Goal: Transaction & Acquisition: Purchase product/service

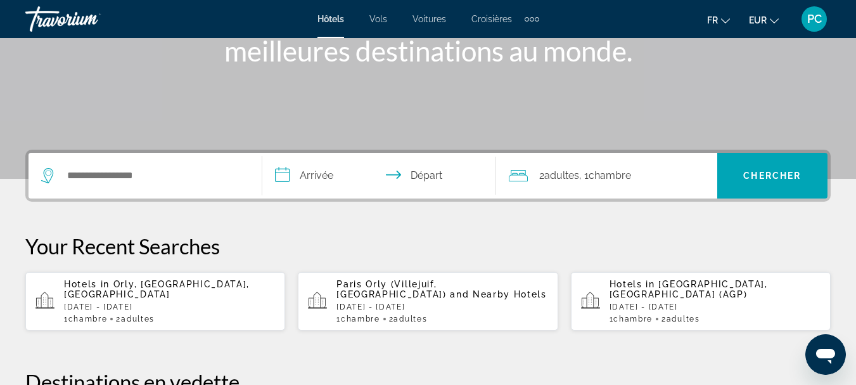
scroll to position [211, 0]
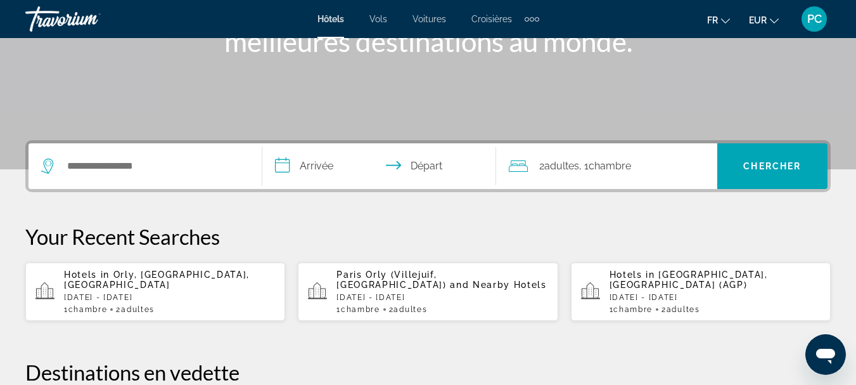
click at [103, 280] on span "Hotels in" at bounding box center [87, 274] width 46 height 10
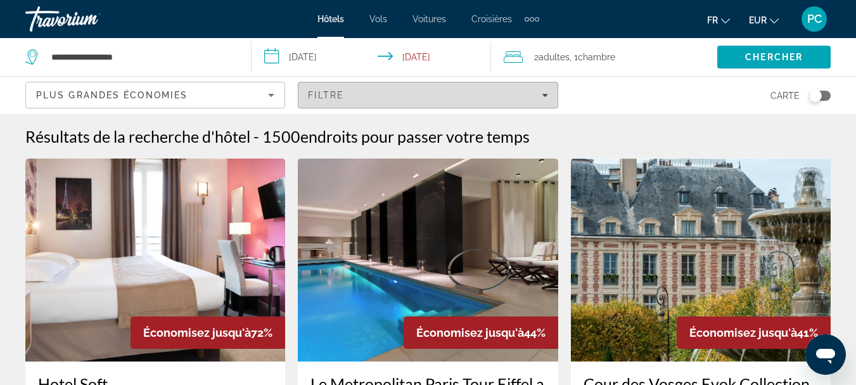
click at [544, 92] on icon "Filters" at bounding box center [545, 95] width 6 height 6
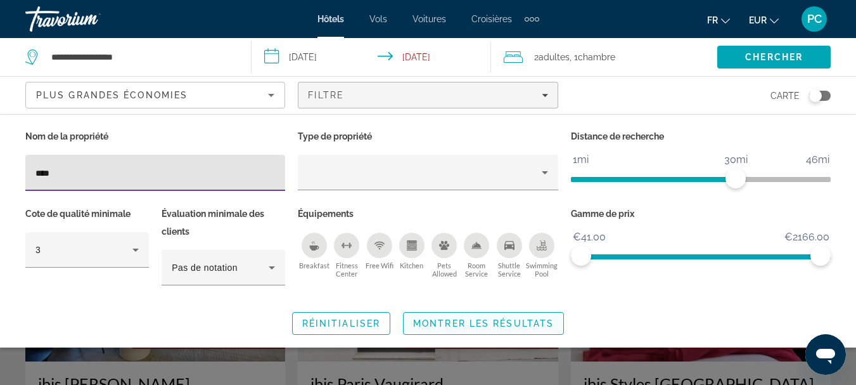
type input "****"
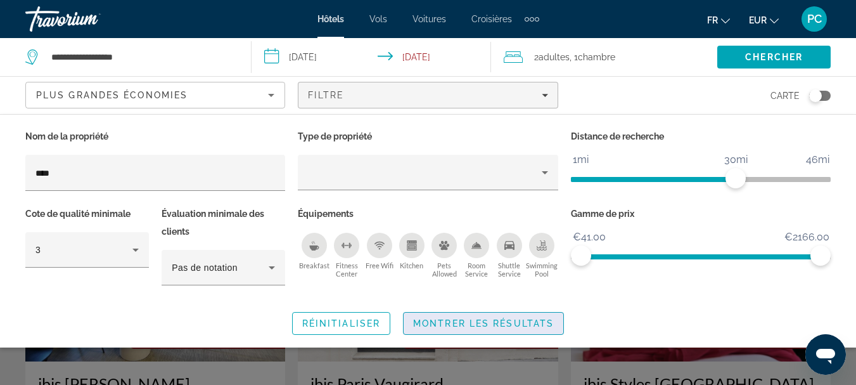
click at [445, 323] on span "Montrer les résultats" at bounding box center [483, 323] width 141 height 10
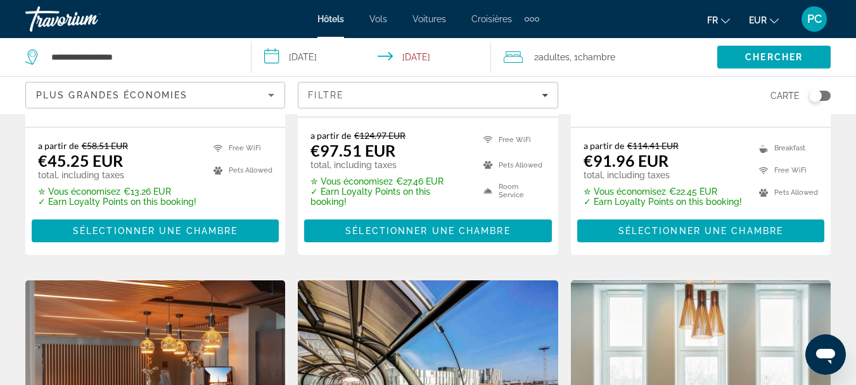
scroll to position [634, 0]
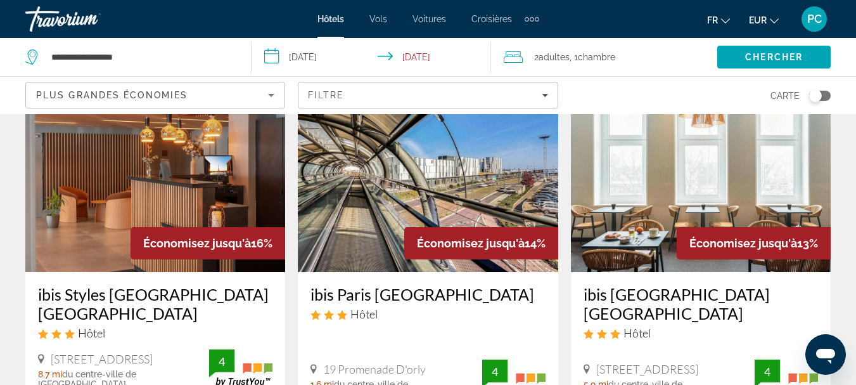
click at [374, 186] on img "Main content" at bounding box center [428, 170] width 260 height 203
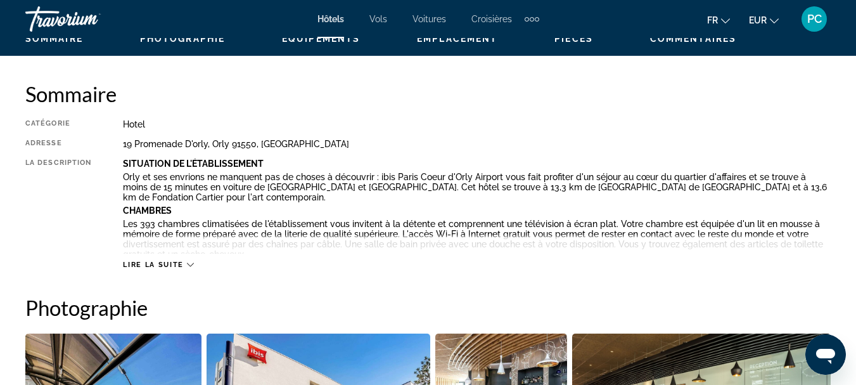
scroll to position [634, 0]
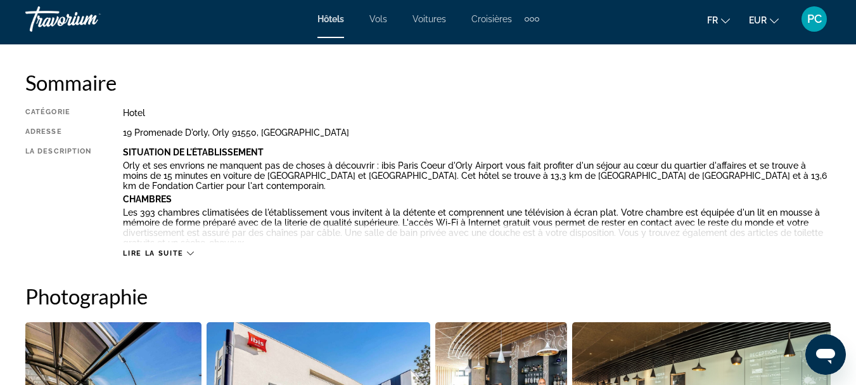
click at [148, 250] on span "Lire la suite" at bounding box center [153, 253] width 60 height 8
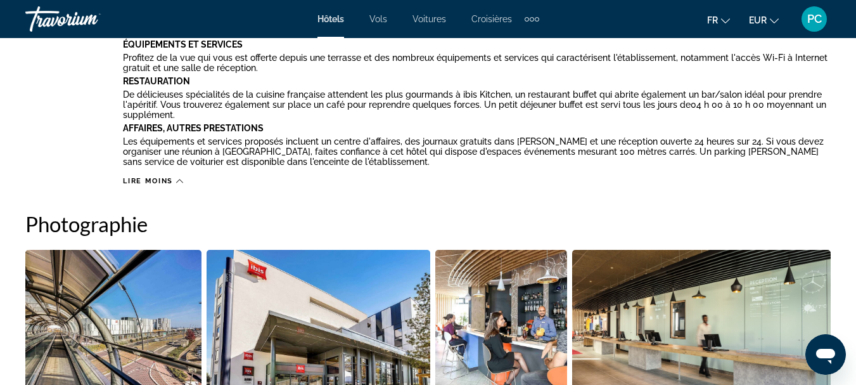
scroll to position [1057, 0]
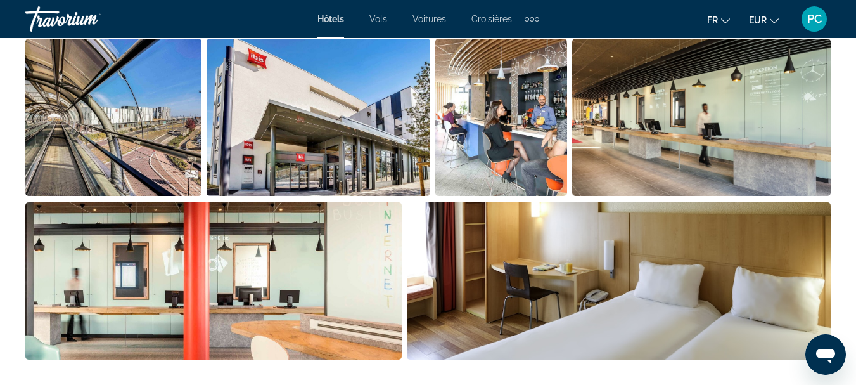
click at [159, 143] on img "Open full-screen image slider" at bounding box center [113, 117] width 176 height 157
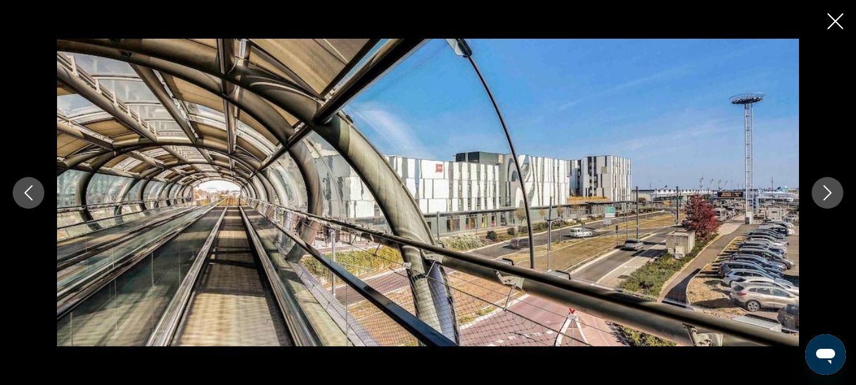
click at [823, 191] on icon "Next image" at bounding box center [827, 192] width 15 height 15
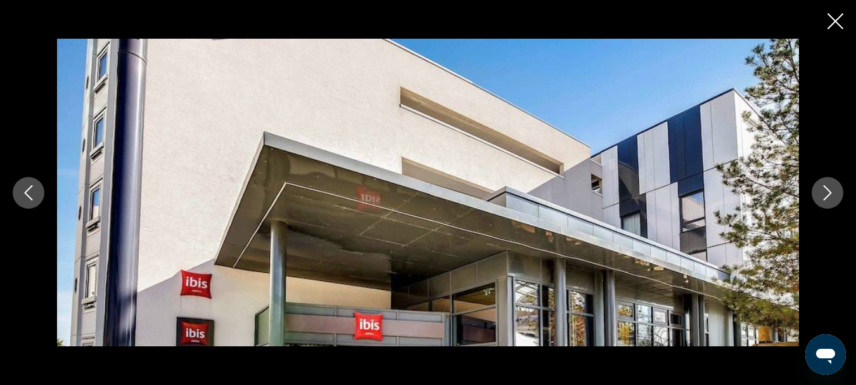
click at [25, 191] on icon "Previous image" at bounding box center [28, 192] width 15 height 15
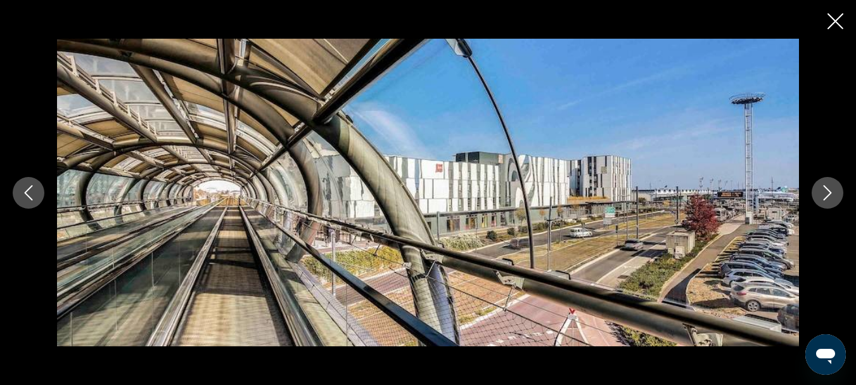
click at [823, 190] on icon "Next image" at bounding box center [827, 192] width 15 height 15
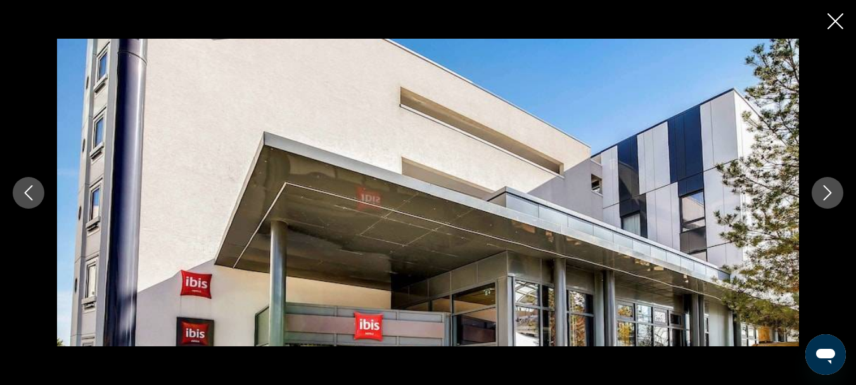
click at [823, 190] on icon "Next image" at bounding box center [827, 192] width 15 height 15
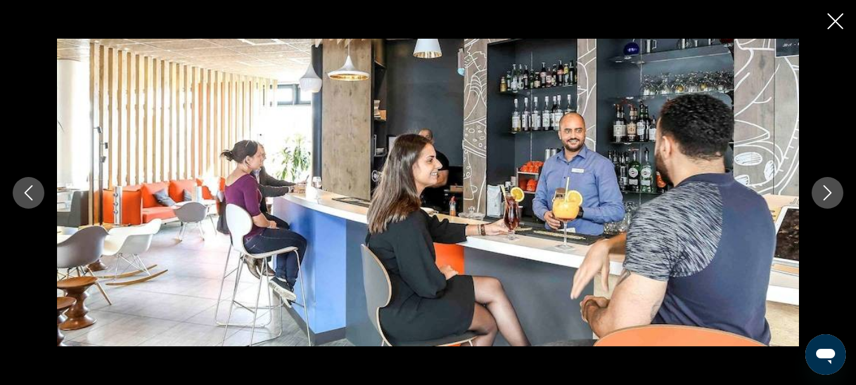
click at [823, 190] on icon "Next image" at bounding box center [827, 192] width 15 height 15
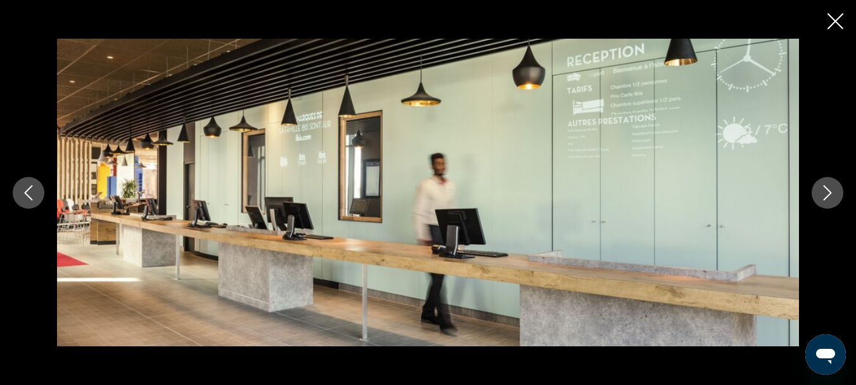
click at [823, 190] on icon "Next image" at bounding box center [827, 192] width 15 height 15
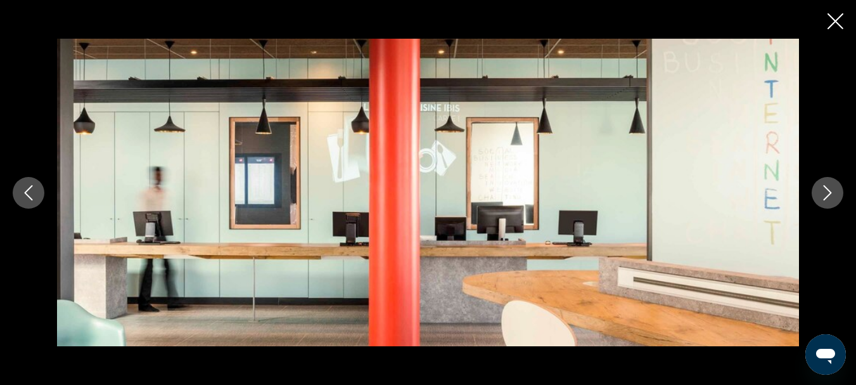
click at [823, 190] on icon "Next image" at bounding box center [827, 192] width 15 height 15
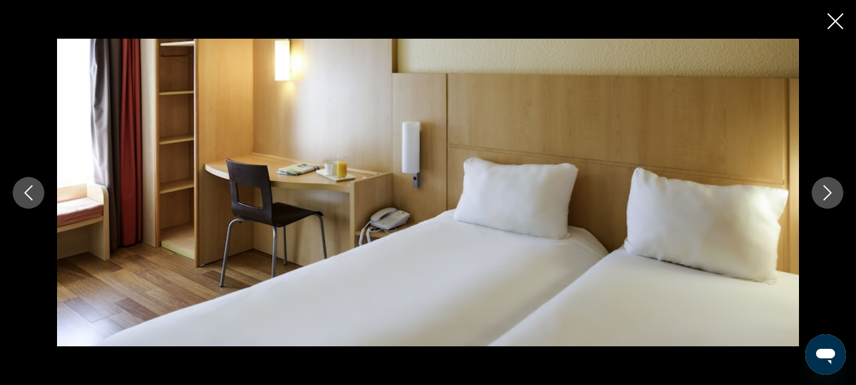
click at [823, 190] on icon "Next image" at bounding box center [827, 192] width 15 height 15
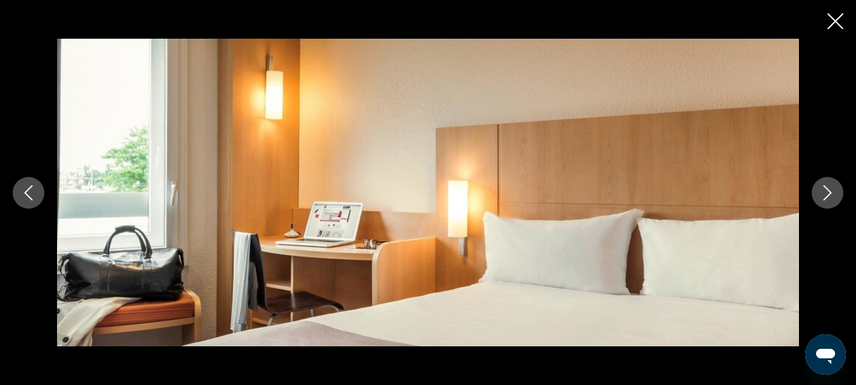
click at [823, 190] on icon "Next image" at bounding box center [827, 192] width 15 height 15
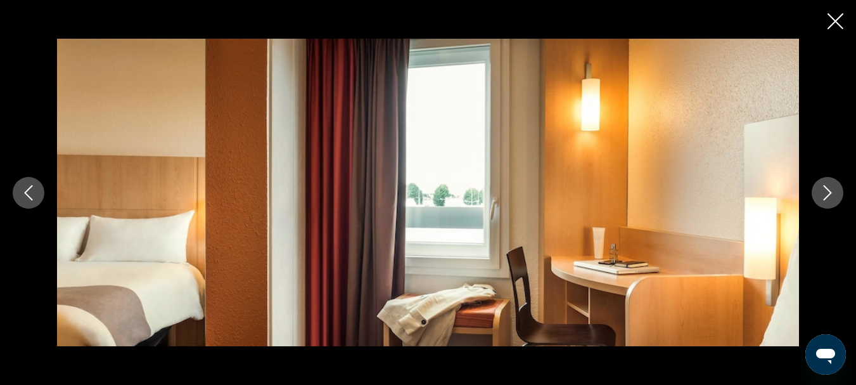
click at [823, 190] on icon "Next image" at bounding box center [827, 192] width 15 height 15
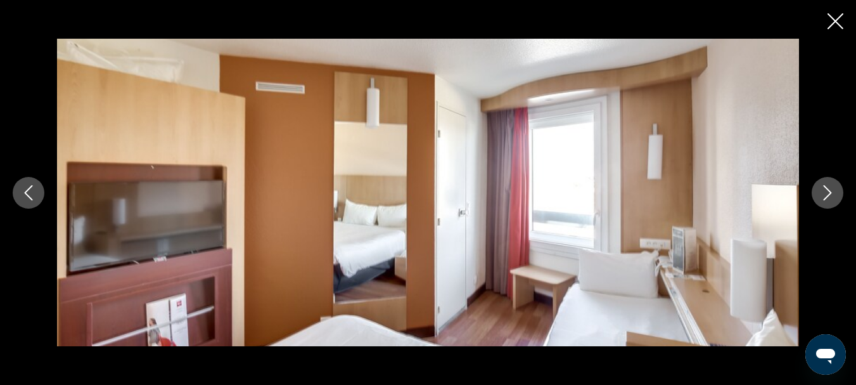
click at [823, 190] on icon "Next image" at bounding box center [827, 192] width 15 height 15
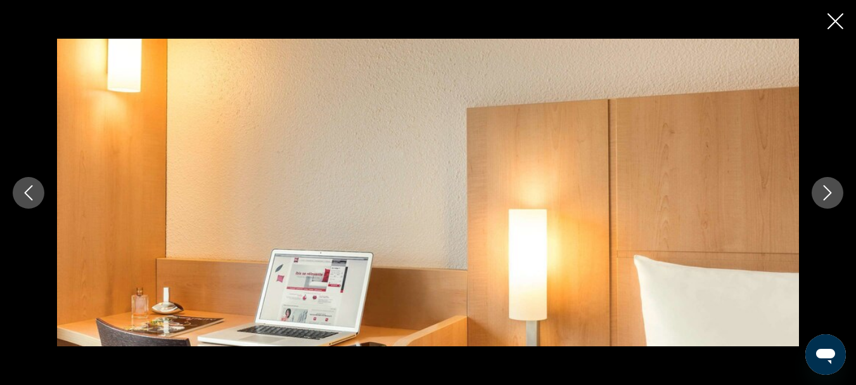
click at [823, 190] on icon "Next image" at bounding box center [827, 192] width 15 height 15
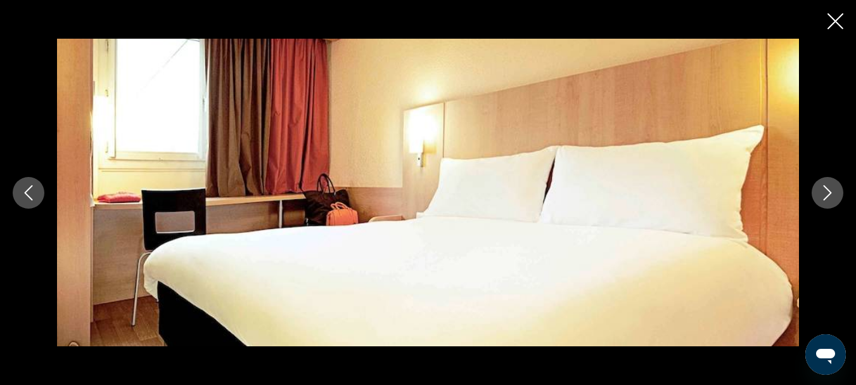
click at [823, 190] on icon "Next image" at bounding box center [827, 192] width 15 height 15
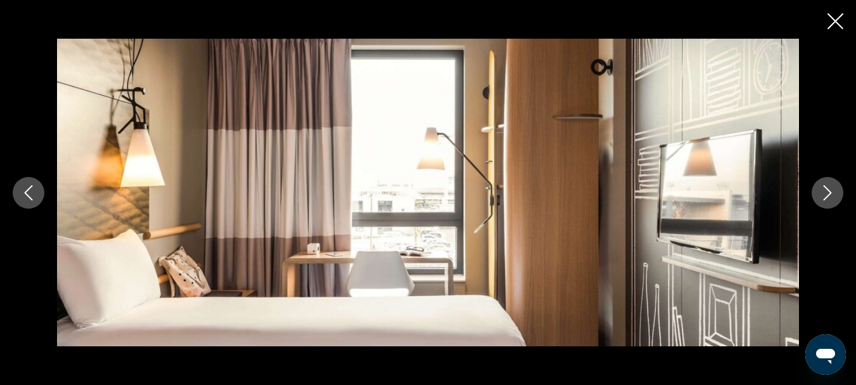
click at [823, 190] on icon "Next image" at bounding box center [827, 192] width 15 height 15
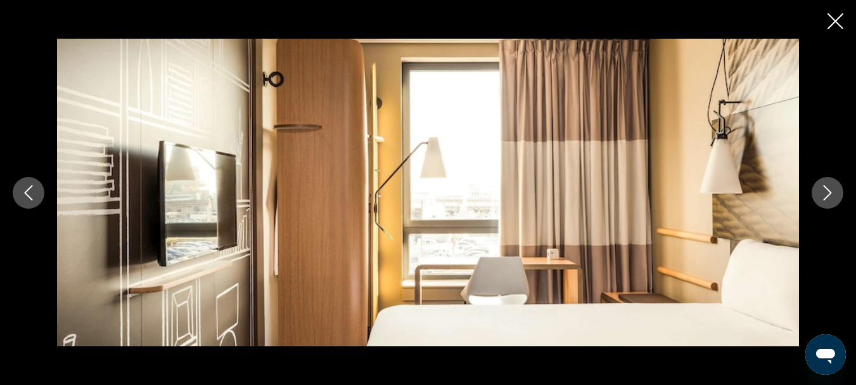
click at [823, 190] on icon "Next image" at bounding box center [827, 192] width 15 height 15
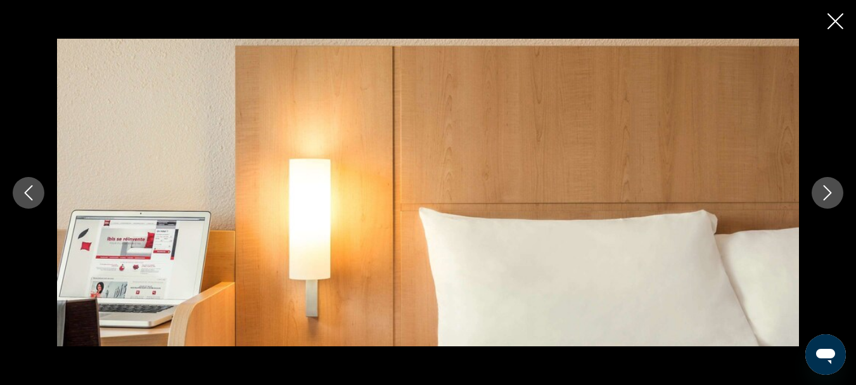
click at [823, 190] on icon "Next image" at bounding box center [827, 192] width 15 height 15
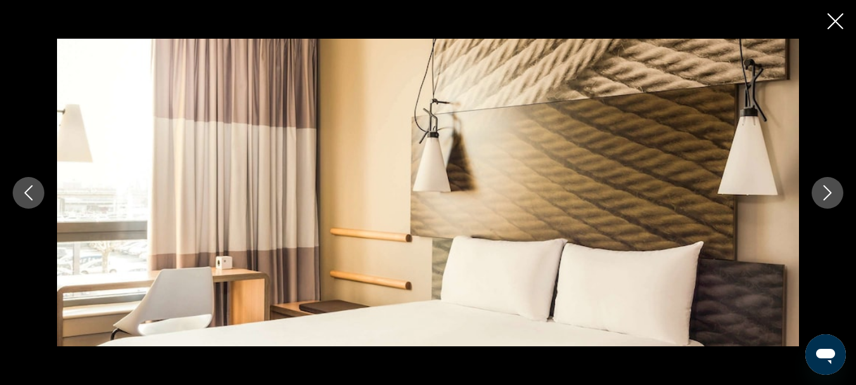
click at [823, 190] on icon "Next image" at bounding box center [827, 192] width 15 height 15
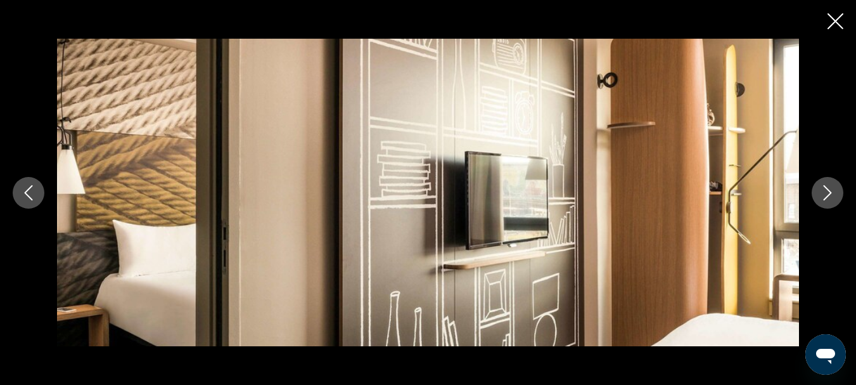
click at [823, 190] on icon "Next image" at bounding box center [827, 192] width 15 height 15
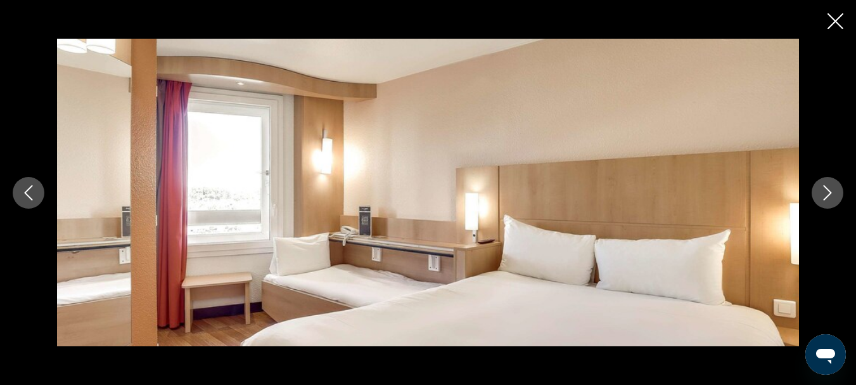
click at [823, 190] on icon "Next image" at bounding box center [827, 192] width 15 height 15
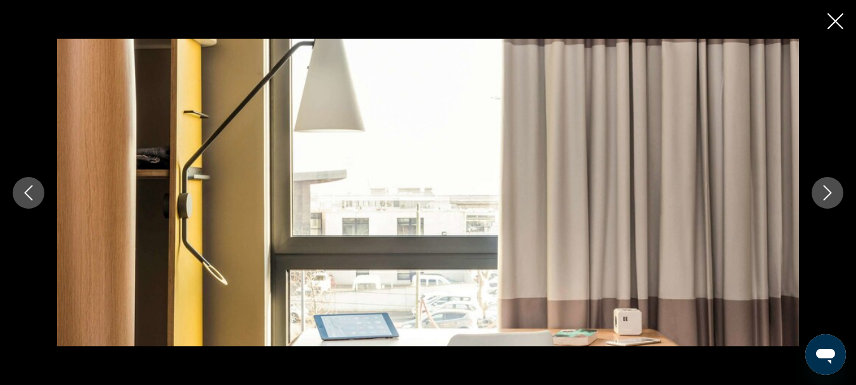
click at [823, 190] on icon "Next image" at bounding box center [827, 192] width 15 height 15
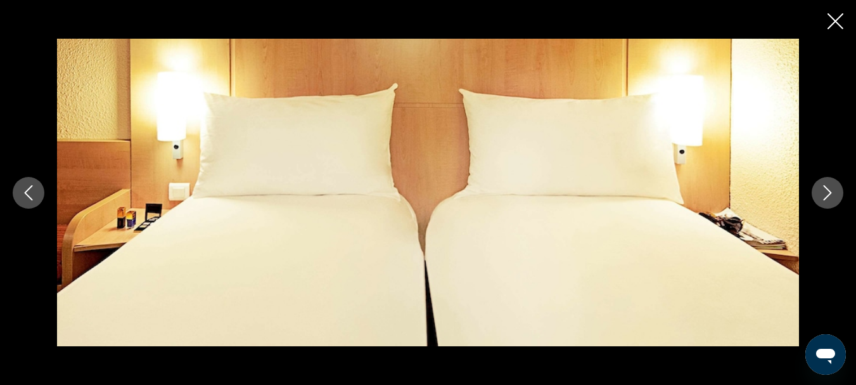
click at [823, 190] on icon "Next image" at bounding box center [827, 192] width 15 height 15
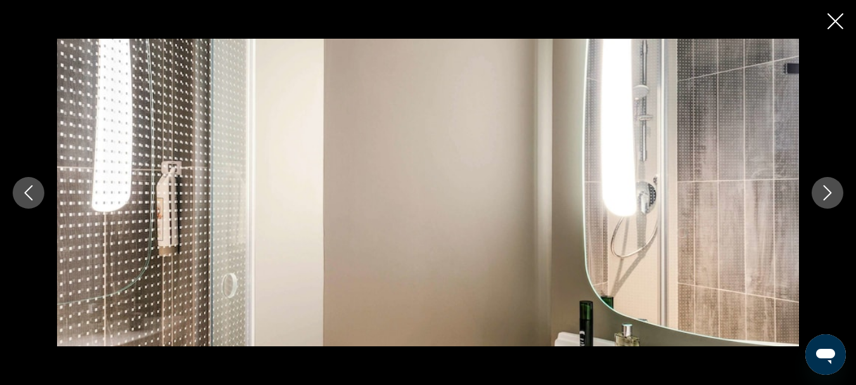
click at [823, 190] on icon "Next image" at bounding box center [827, 192] width 15 height 15
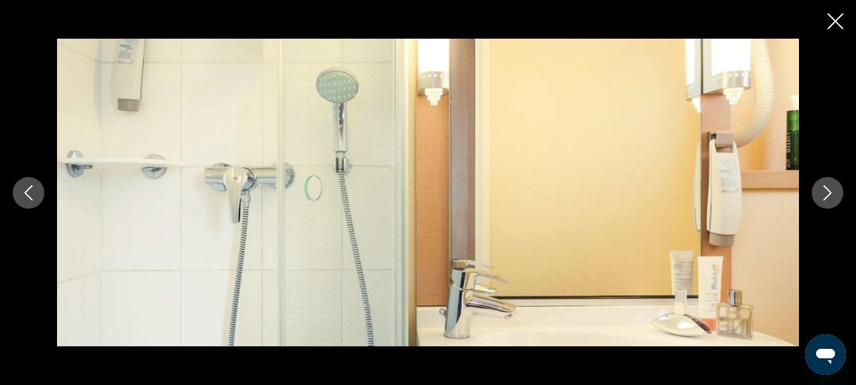
click at [823, 190] on icon "Next image" at bounding box center [827, 192] width 15 height 15
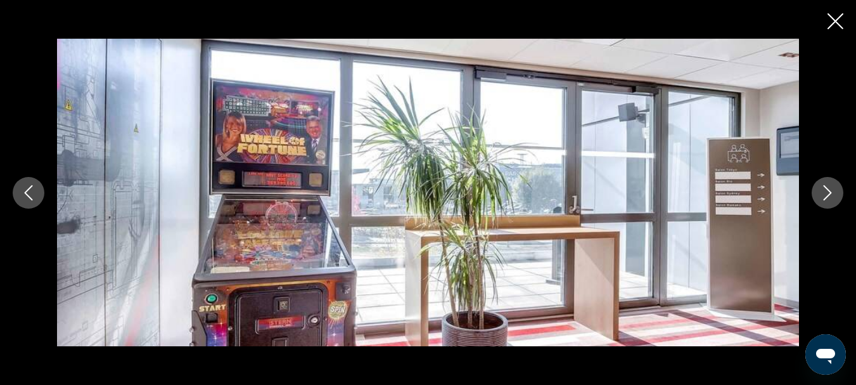
click at [823, 190] on icon "Next image" at bounding box center [827, 192] width 15 height 15
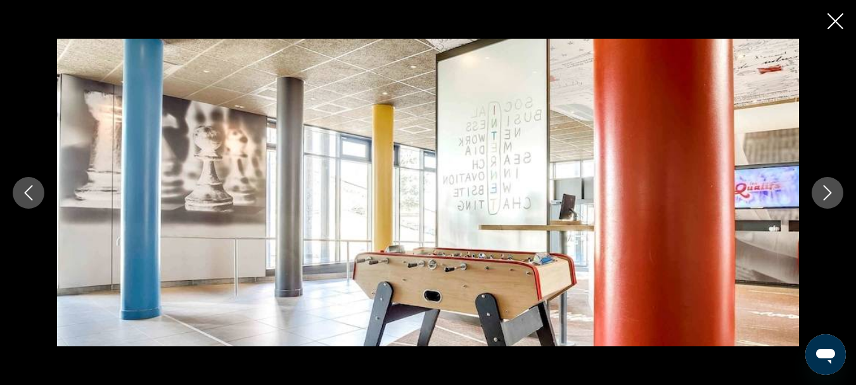
click at [823, 190] on icon "Next image" at bounding box center [827, 192] width 15 height 15
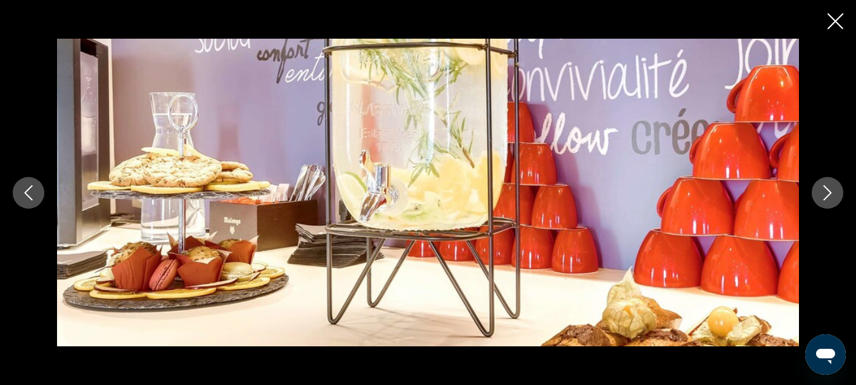
click at [823, 190] on icon "Next image" at bounding box center [827, 192] width 15 height 15
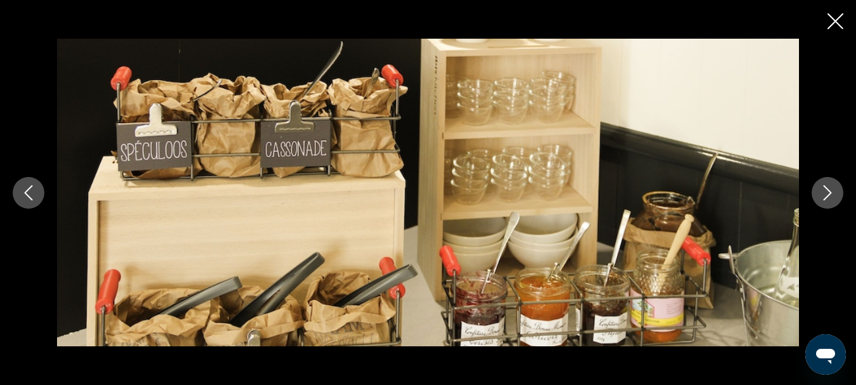
click at [823, 190] on icon "Next image" at bounding box center [827, 192] width 15 height 15
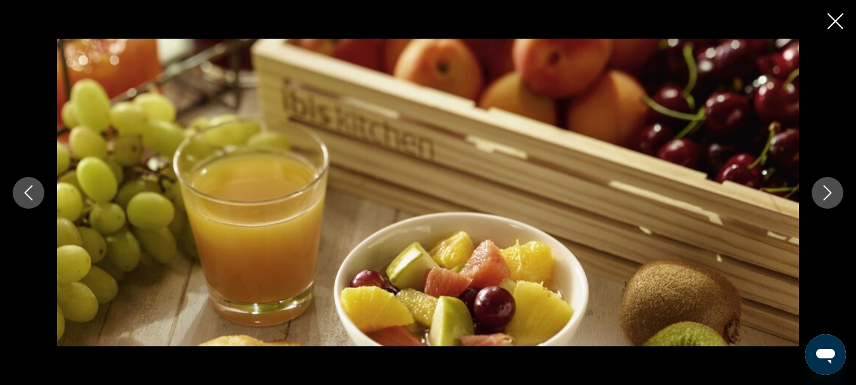
click at [823, 190] on icon "Next image" at bounding box center [827, 192] width 15 height 15
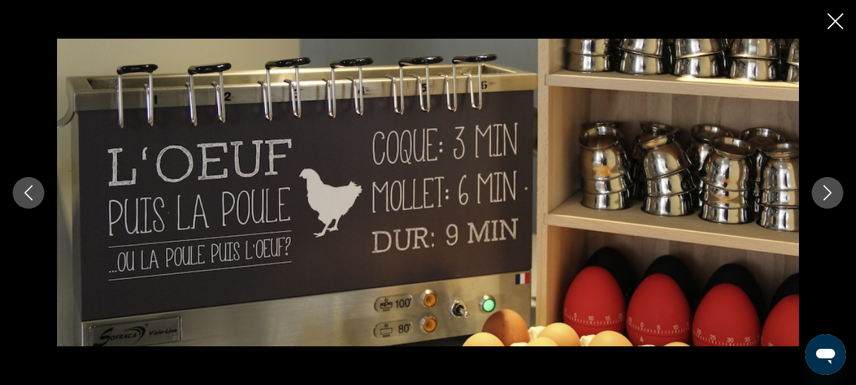
click at [823, 190] on icon "Next image" at bounding box center [827, 192] width 15 height 15
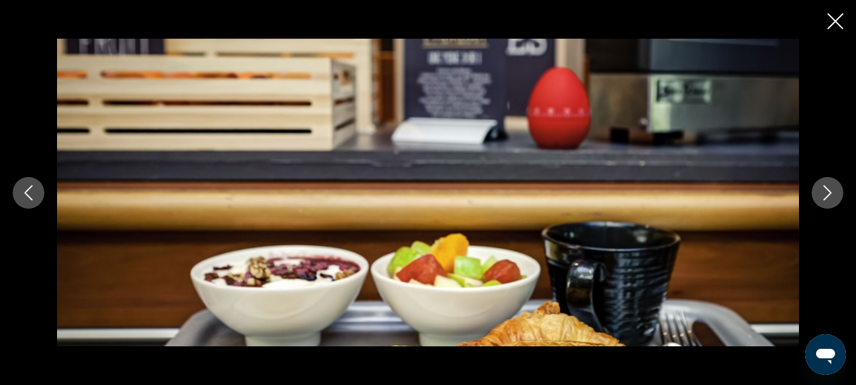
click at [823, 190] on icon "Next image" at bounding box center [827, 192] width 15 height 15
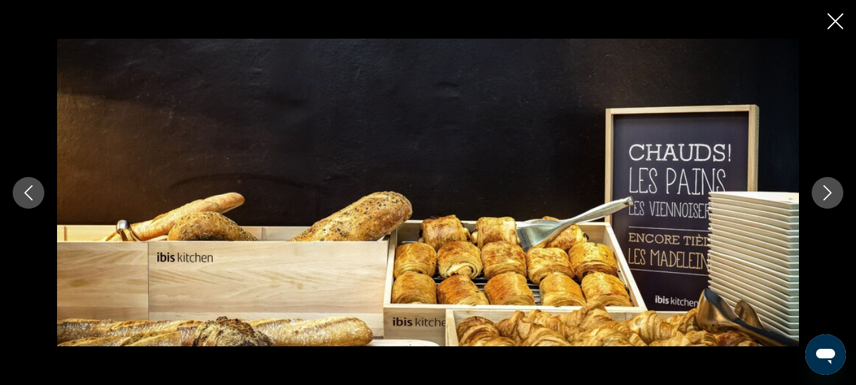
click at [823, 190] on icon "Next image" at bounding box center [827, 192] width 15 height 15
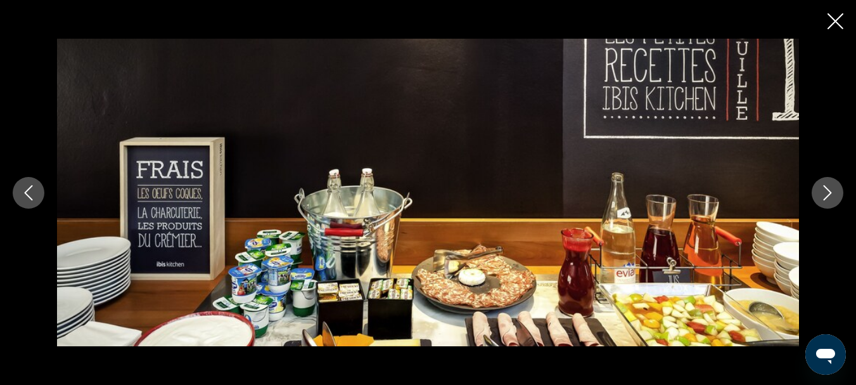
click at [823, 190] on icon "Next image" at bounding box center [827, 192] width 15 height 15
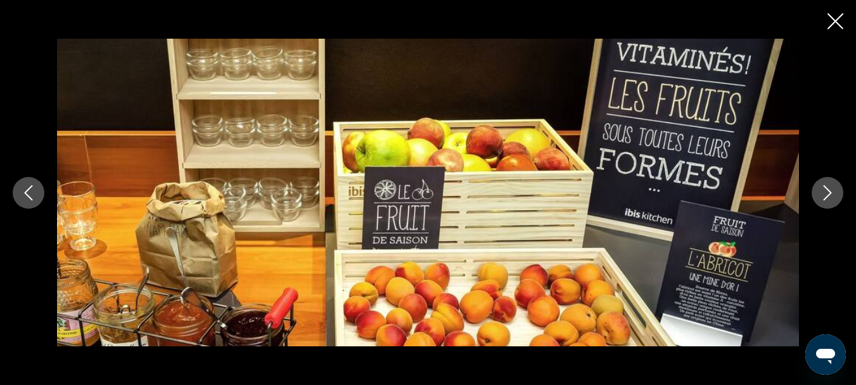
click at [823, 190] on icon "Next image" at bounding box center [827, 192] width 15 height 15
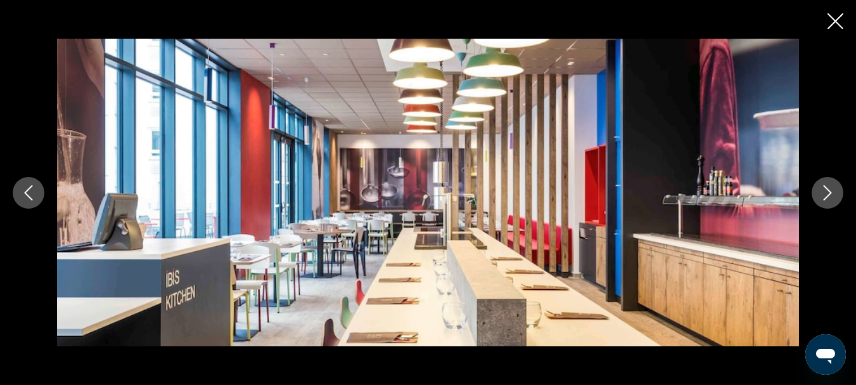
click at [823, 190] on icon "Next image" at bounding box center [827, 192] width 15 height 15
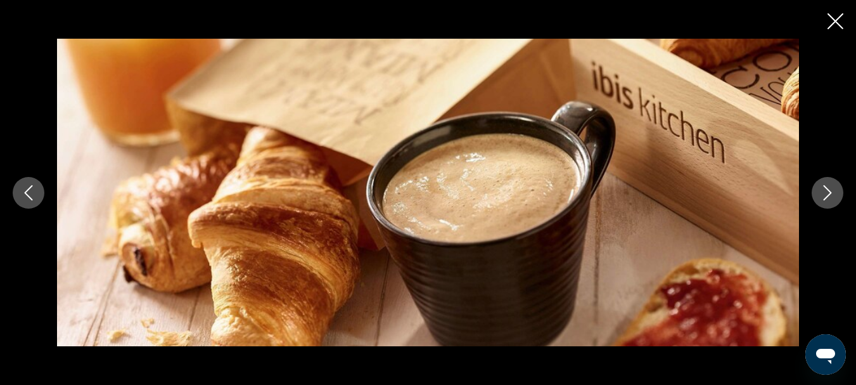
click at [823, 190] on icon "Next image" at bounding box center [827, 192] width 15 height 15
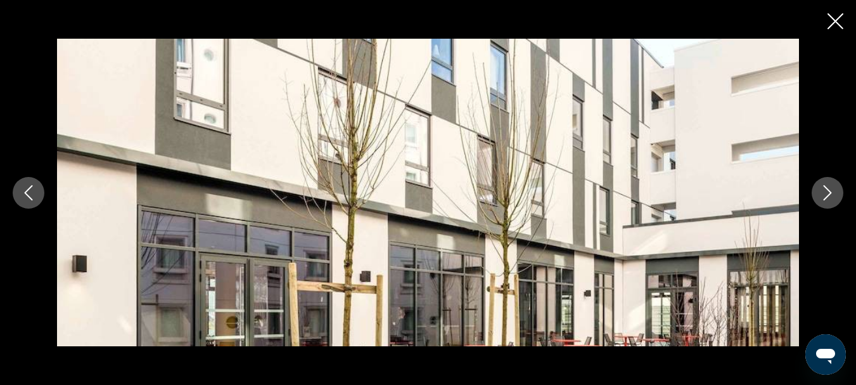
click at [823, 190] on icon "Next image" at bounding box center [827, 192] width 15 height 15
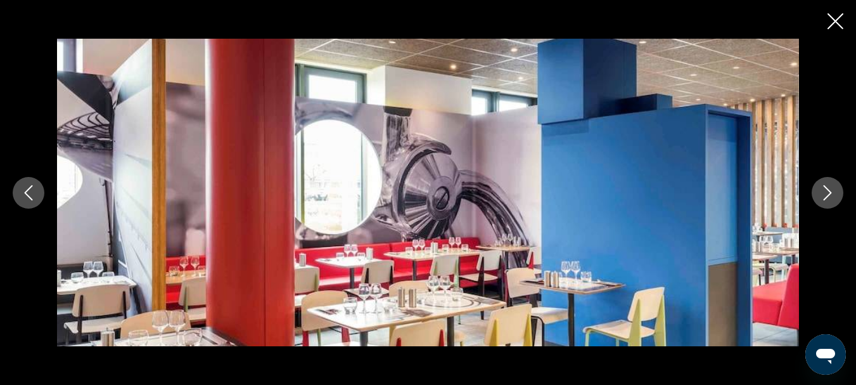
click at [823, 190] on icon "Next image" at bounding box center [827, 192] width 15 height 15
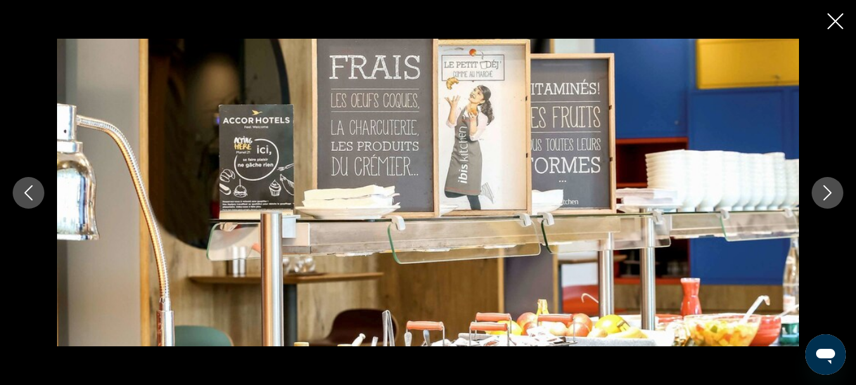
click at [823, 190] on icon "Next image" at bounding box center [827, 192] width 15 height 15
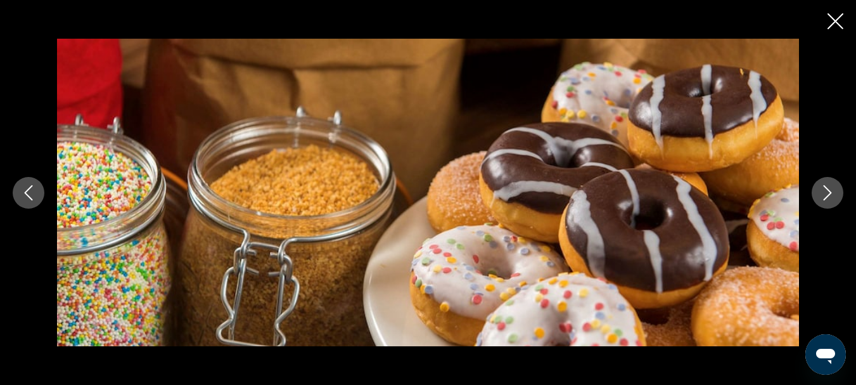
click at [823, 190] on icon "Next image" at bounding box center [827, 192] width 15 height 15
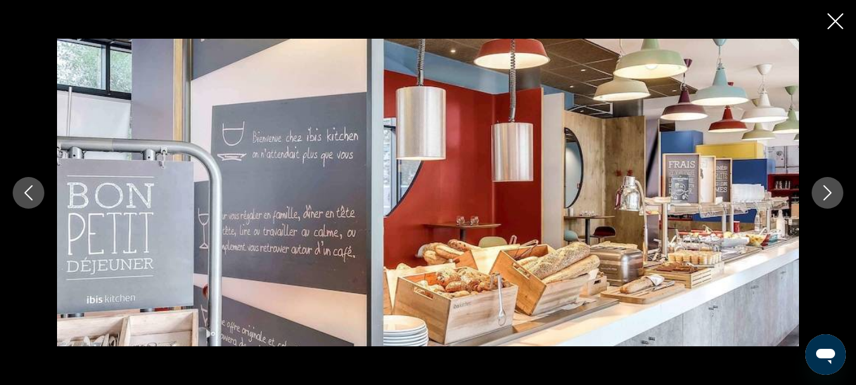
click at [823, 190] on icon "Next image" at bounding box center [827, 192] width 15 height 15
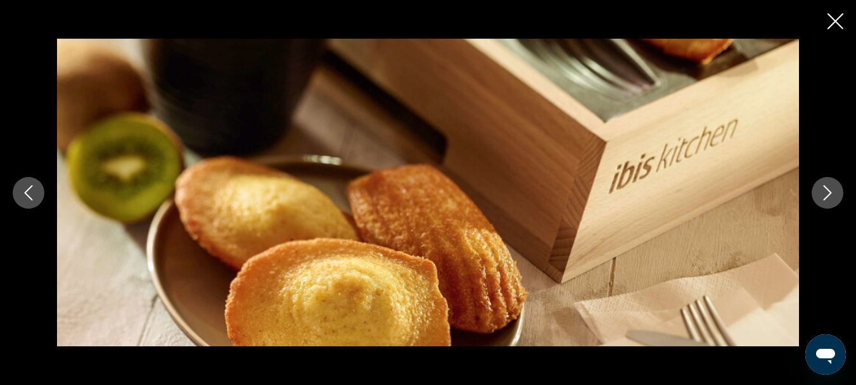
click at [823, 190] on icon "Next image" at bounding box center [827, 192] width 15 height 15
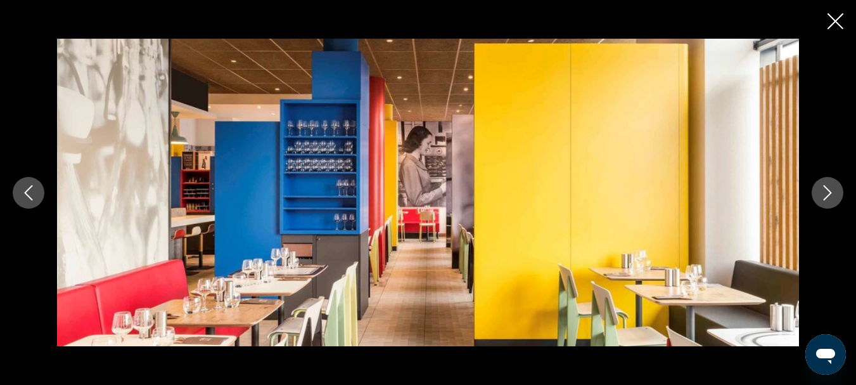
click at [823, 190] on icon "Next image" at bounding box center [827, 192] width 15 height 15
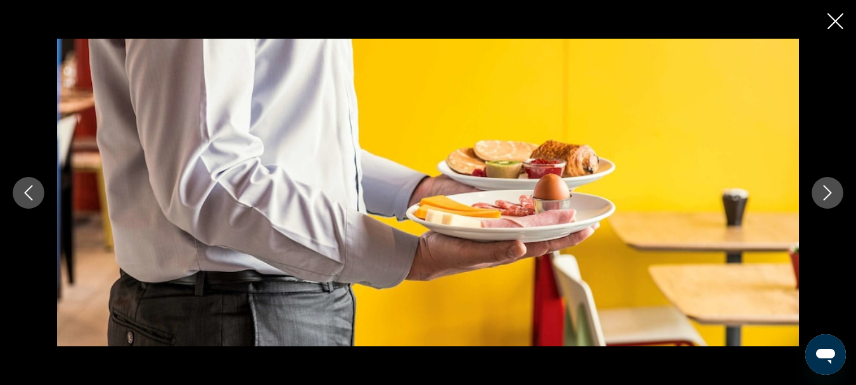
click at [823, 190] on icon "Next image" at bounding box center [827, 192] width 15 height 15
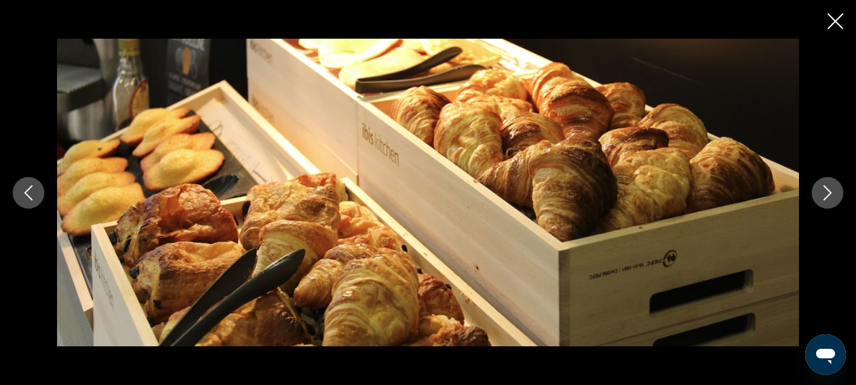
click at [823, 190] on icon "Next image" at bounding box center [827, 192] width 15 height 15
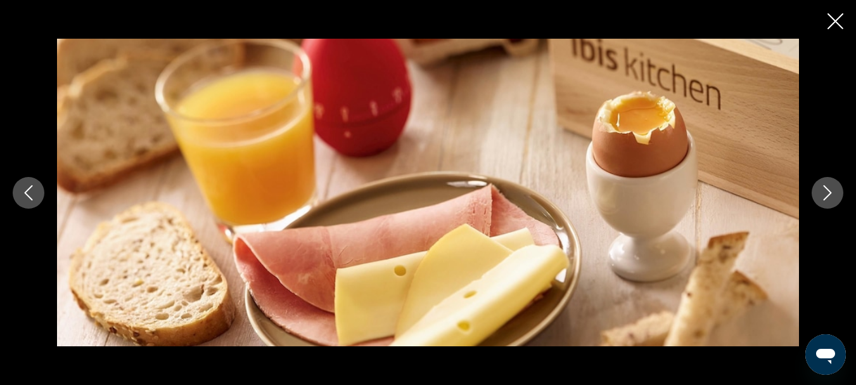
click at [823, 190] on icon "Next image" at bounding box center [827, 192] width 15 height 15
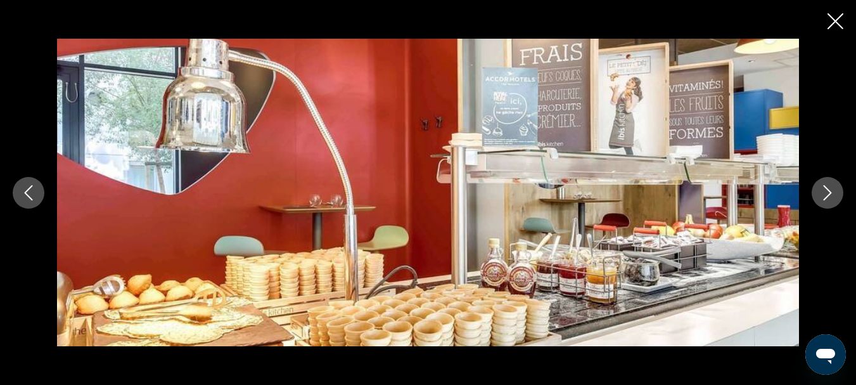
click at [823, 190] on icon "Next image" at bounding box center [827, 192] width 15 height 15
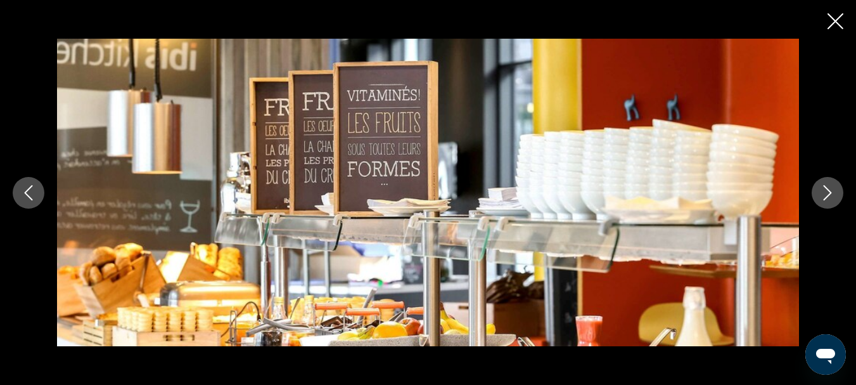
click at [823, 190] on icon "Next image" at bounding box center [827, 192] width 15 height 15
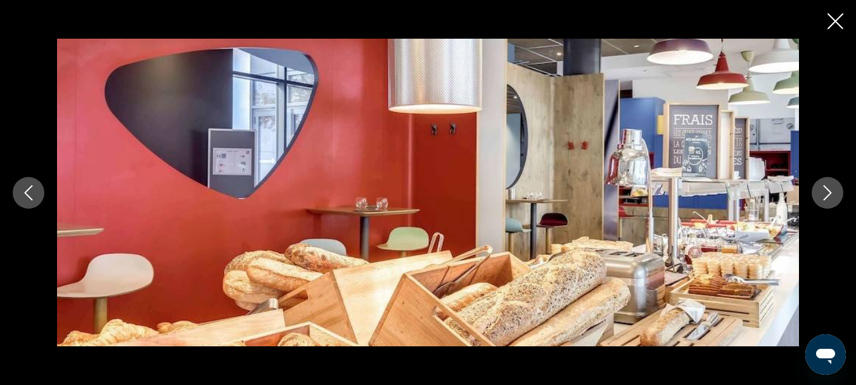
click at [823, 190] on icon "Next image" at bounding box center [827, 192] width 15 height 15
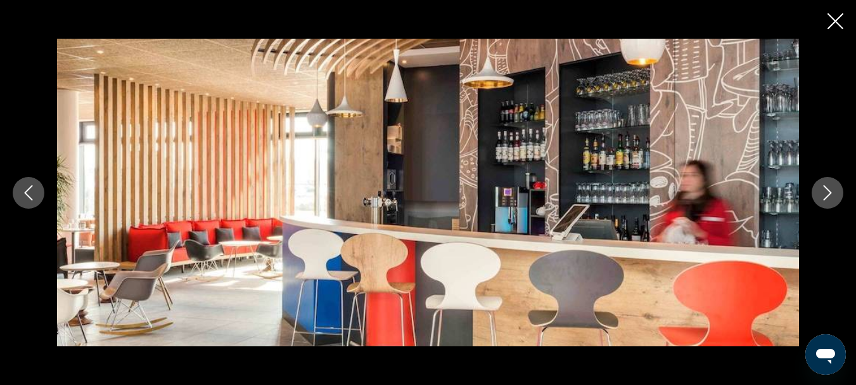
click at [823, 190] on icon "Next image" at bounding box center [827, 192] width 15 height 15
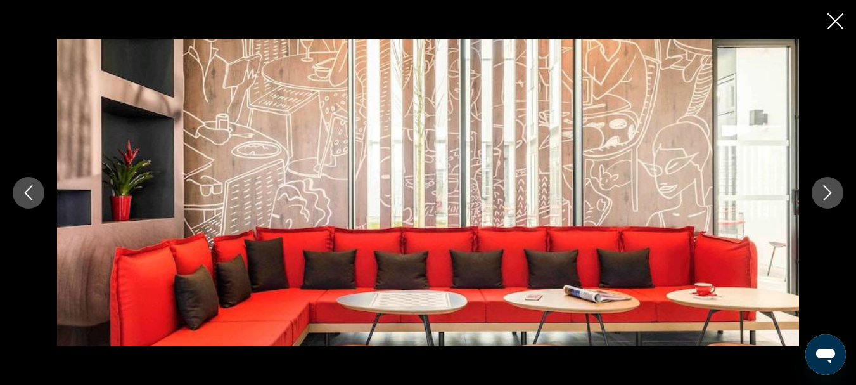
click at [823, 190] on icon "Next image" at bounding box center [827, 192] width 15 height 15
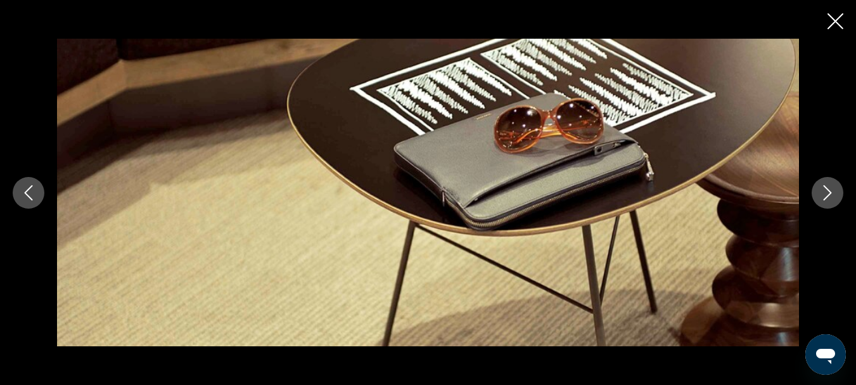
click at [823, 190] on icon "Next image" at bounding box center [827, 192] width 15 height 15
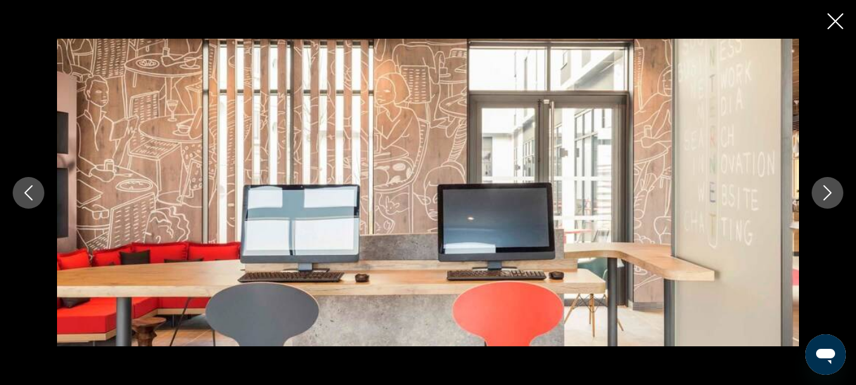
click at [823, 190] on icon "Next image" at bounding box center [827, 192] width 15 height 15
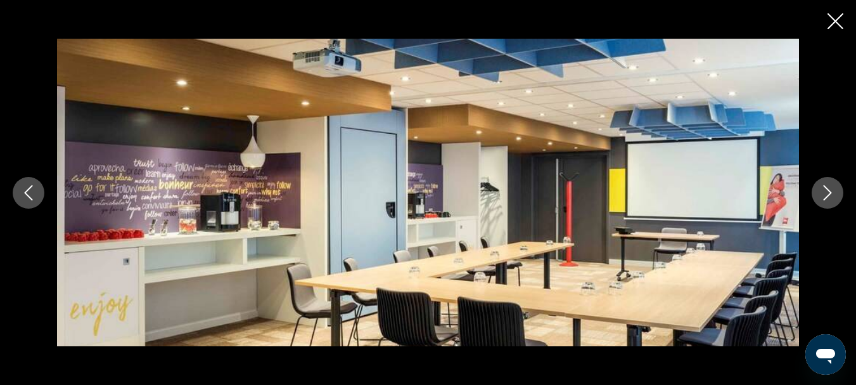
click at [823, 190] on icon "Next image" at bounding box center [827, 192] width 15 height 15
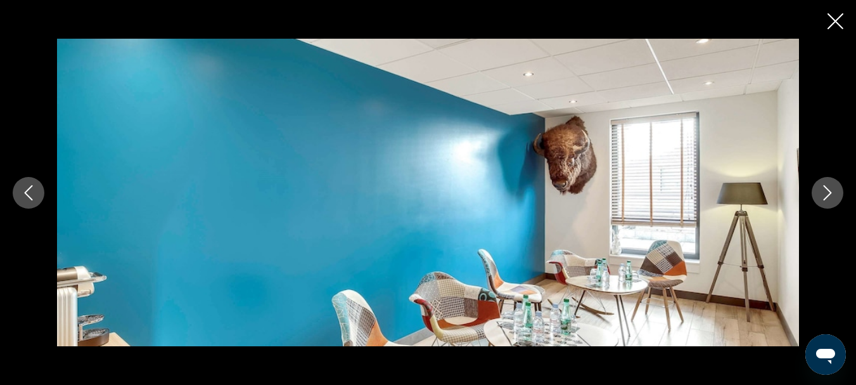
click at [823, 190] on icon "Next image" at bounding box center [827, 192] width 15 height 15
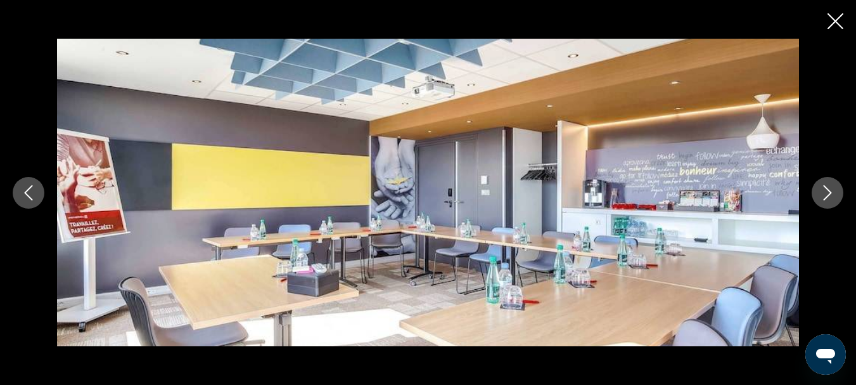
click at [823, 190] on icon "Next image" at bounding box center [827, 192] width 15 height 15
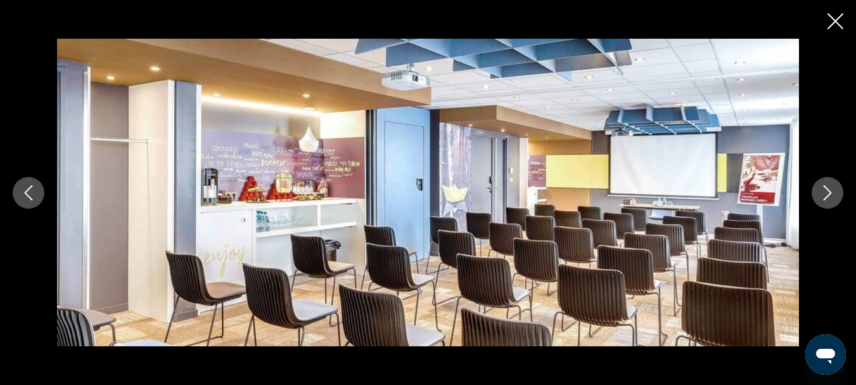
click at [823, 190] on icon "Next image" at bounding box center [827, 192] width 15 height 15
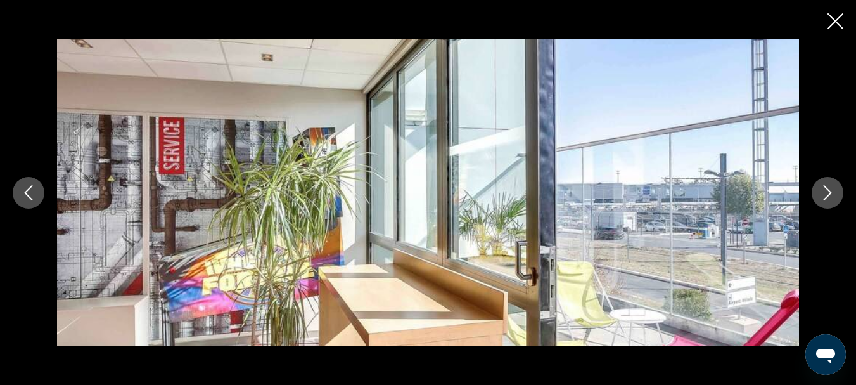
click at [823, 190] on icon "Next image" at bounding box center [827, 192] width 15 height 15
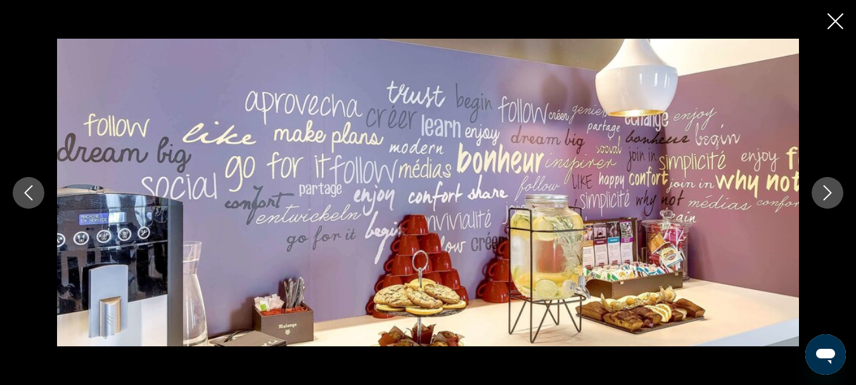
click at [823, 190] on icon "Next image" at bounding box center [827, 192] width 15 height 15
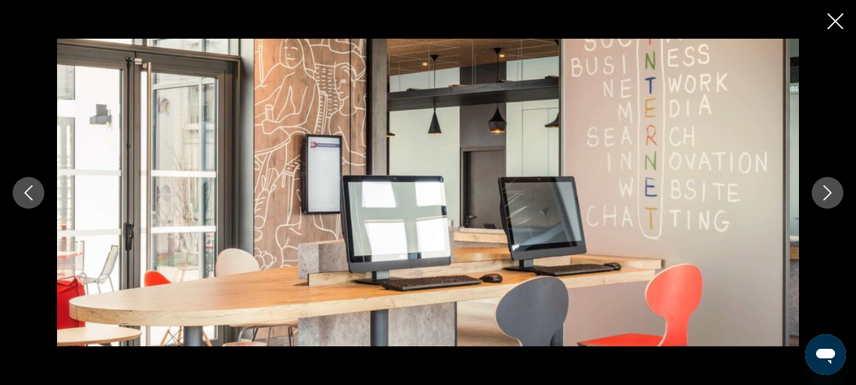
click at [823, 190] on icon "Next image" at bounding box center [827, 192] width 15 height 15
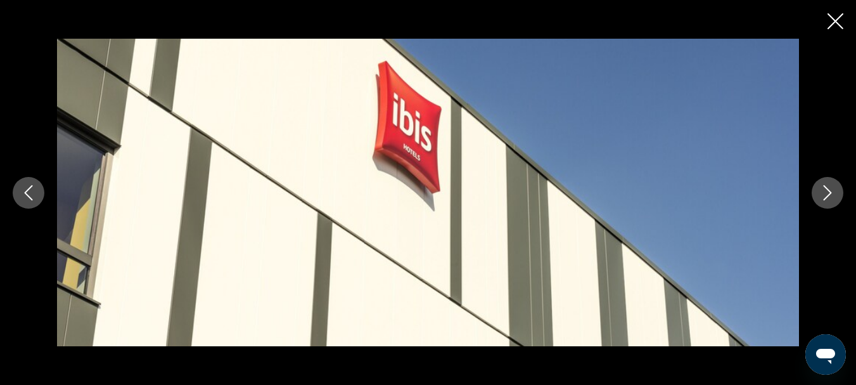
click at [823, 190] on icon "Next image" at bounding box center [827, 192] width 15 height 15
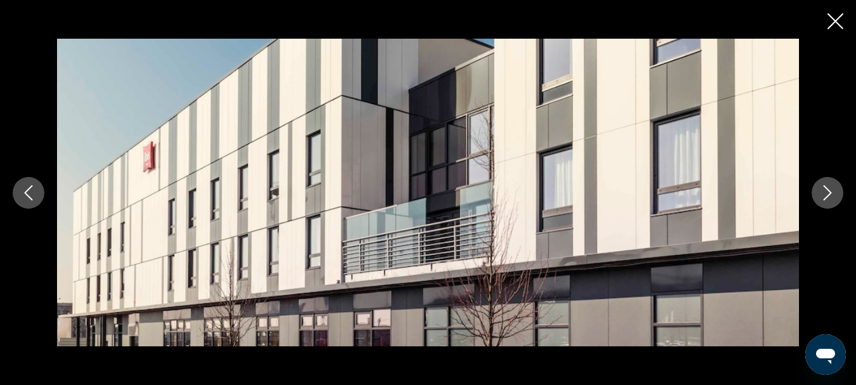
click at [823, 190] on icon "Next image" at bounding box center [827, 192] width 15 height 15
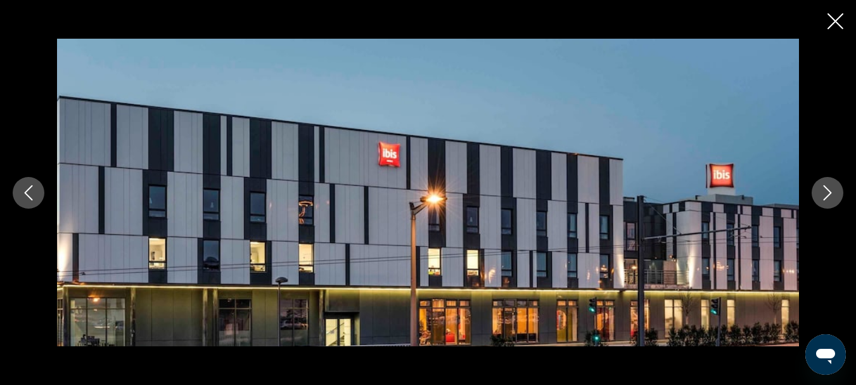
click at [823, 190] on icon "Next image" at bounding box center [827, 192] width 15 height 15
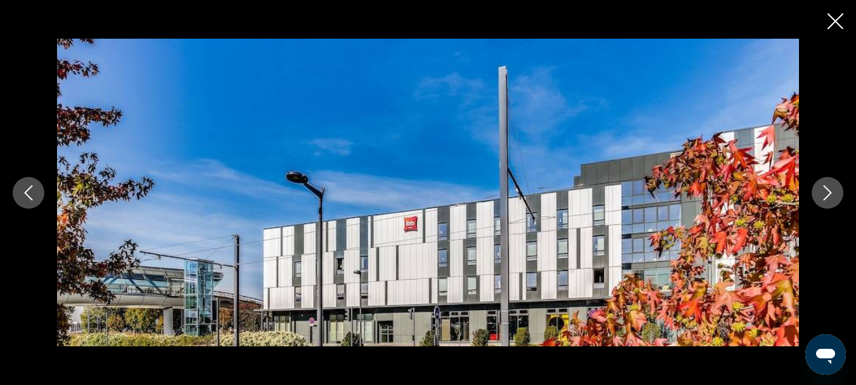
click at [823, 190] on icon "Next image" at bounding box center [827, 192] width 15 height 15
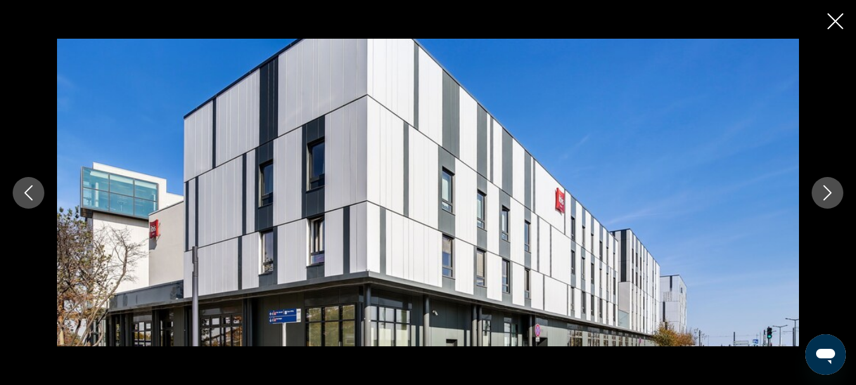
click at [823, 190] on icon "Next image" at bounding box center [827, 192] width 15 height 15
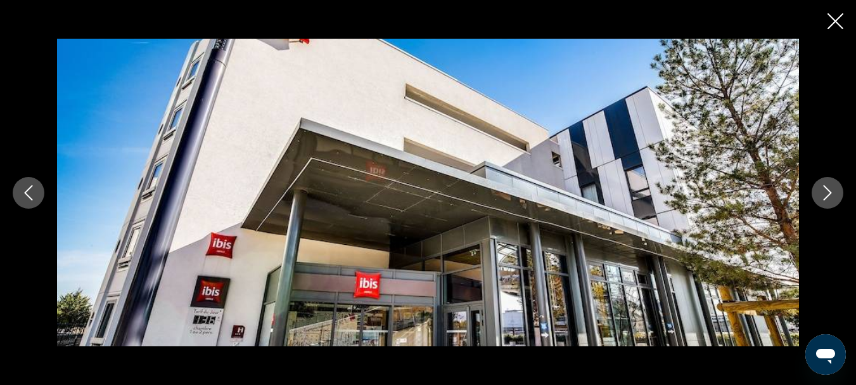
click at [823, 190] on icon "Next image" at bounding box center [827, 192] width 15 height 15
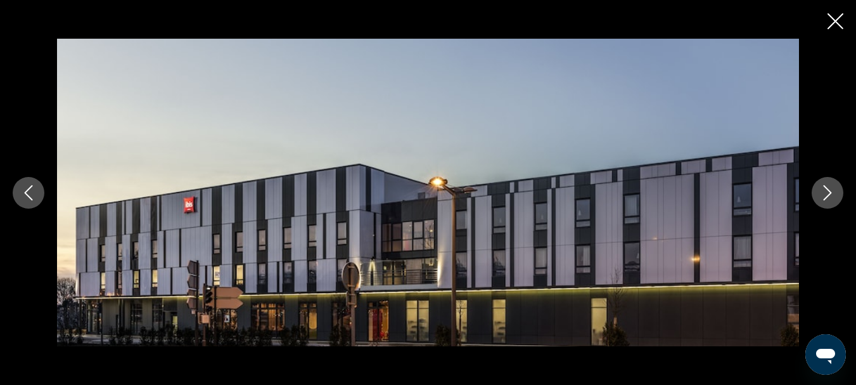
click at [823, 190] on icon "Next image" at bounding box center [827, 192] width 15 height 15
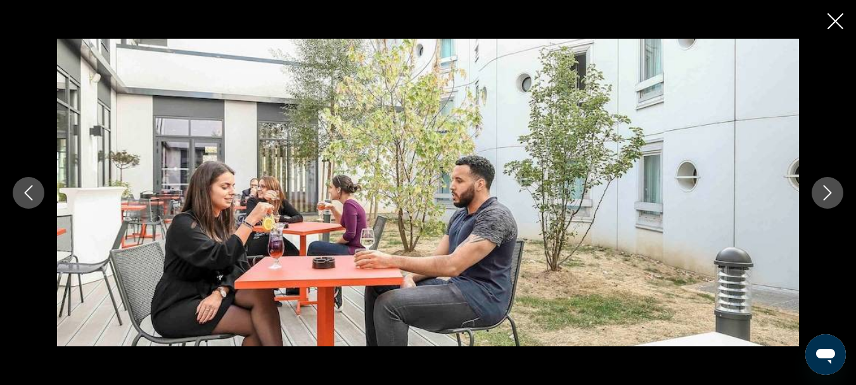
click at [823, 190] on icon "Next image" at bounding box center [827, 192] width 15 height 15
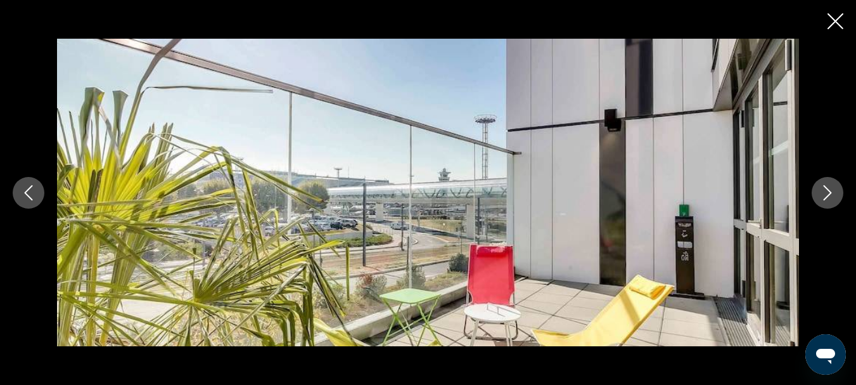
click at [823, 190] on icon "Next image" at bounding box center [827, 192] width 15 height 15
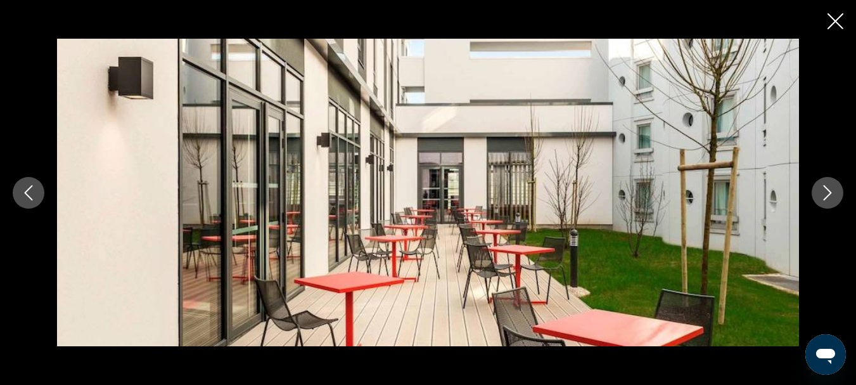
click at [823, 190] on icon "Next image" at bounding box center [827, 192] width 15 height 15
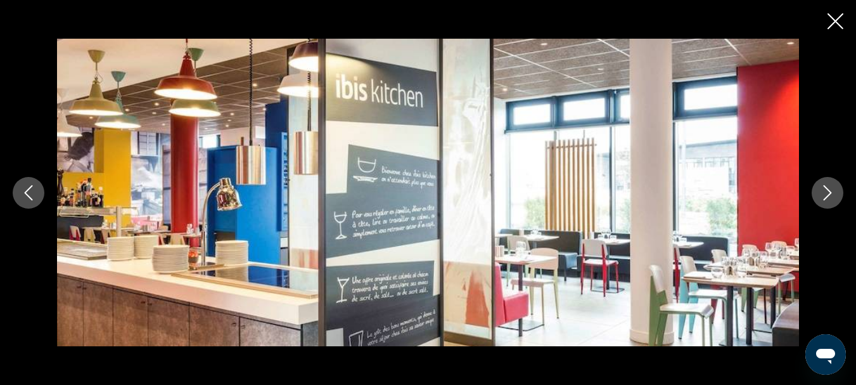
click at [823, 190] on icon "Next image" at bounding box center [827, 192] width 15 height 15
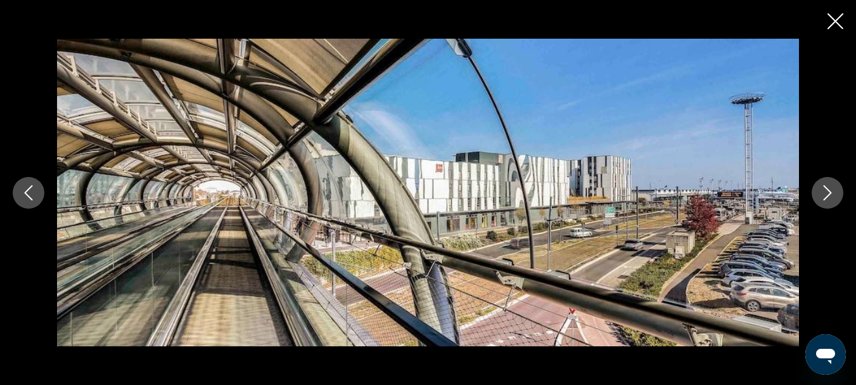
click at [823, 190] on icon "Next image" at bounding box center [827, 192] width 15 height 15
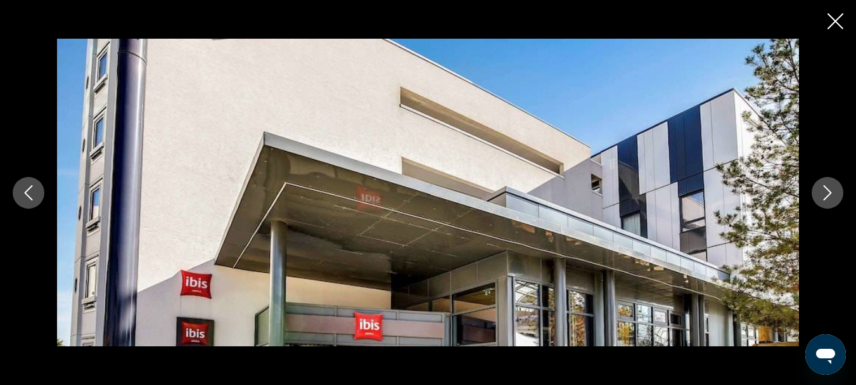
click at [823, 190] on icon "Next image" at bounding box center [827, 192] width 15 height 15
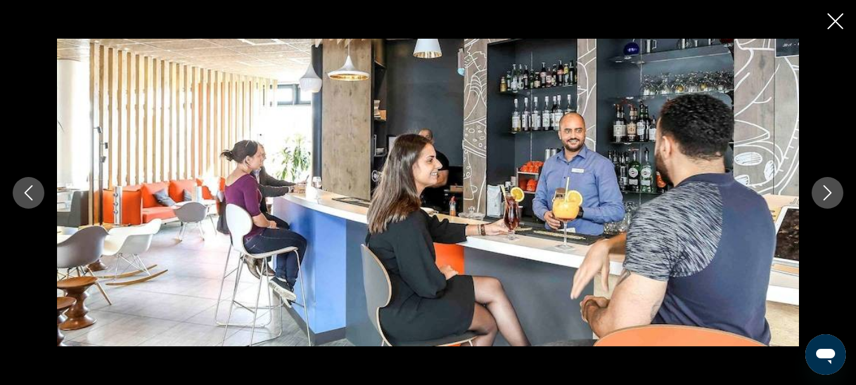
click at [823, 190] on icon "Next image" at bounding box center [827, 192] width 15 height 15
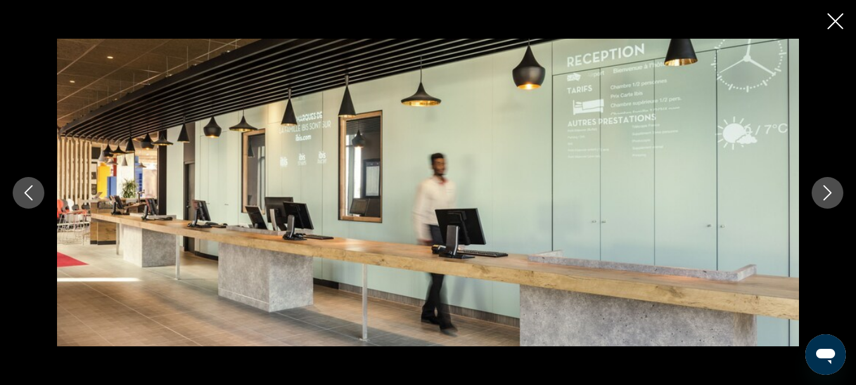
click at [836, 18] on icon "Close slideshow" at bounding box center [836, 21] width 16 height 16
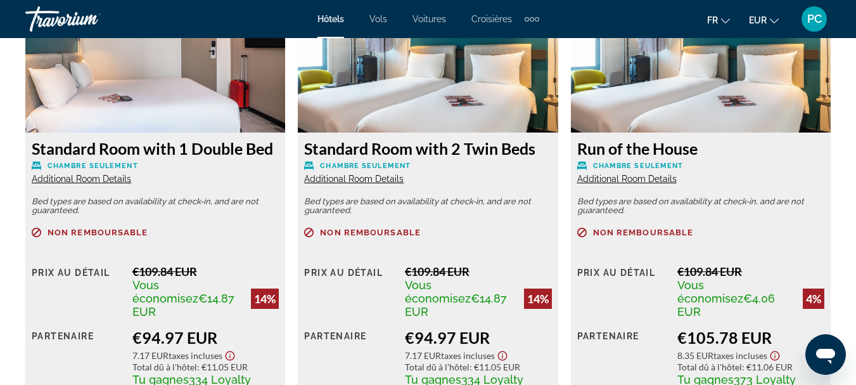
scroll to position [2393, 0]
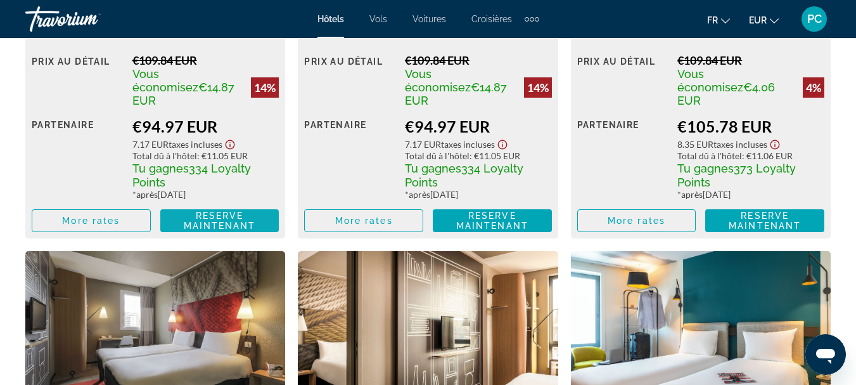
click at [209, 210] on span "Reserve maintenant" at bounding box center [220, 220] width 72 height 20
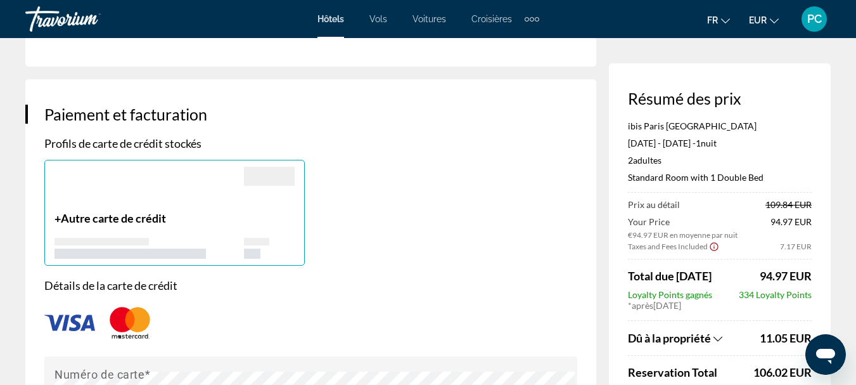
scroll to position [1057, 0]
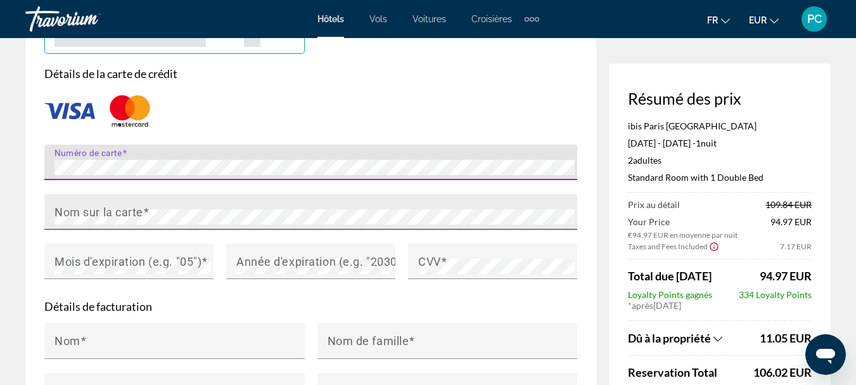
click at [141, 207] on mat-label "Nom sur la carte" at bounding box center [99, 211] width 89 height 13
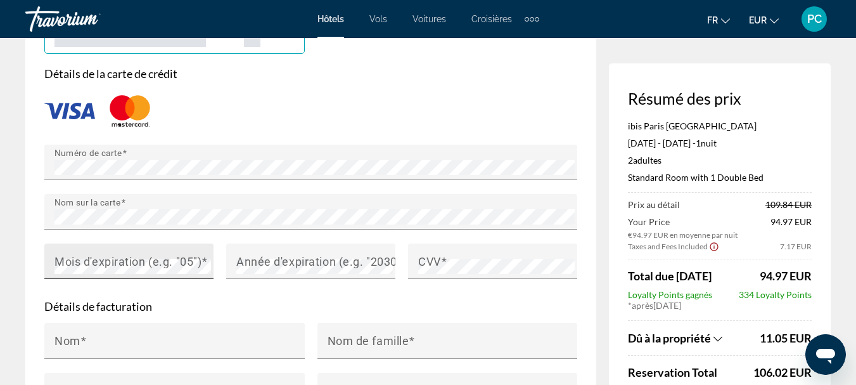
click at [129, 254] on mat-label "Mois d'expiration (e.g. "05")" at bounding box center [128, 260] width 147 height 13
click at [242, 259] on mat-label "Année d'expiration (e.g. "2030")" at bounding box center [320, 260] width 169 height 13
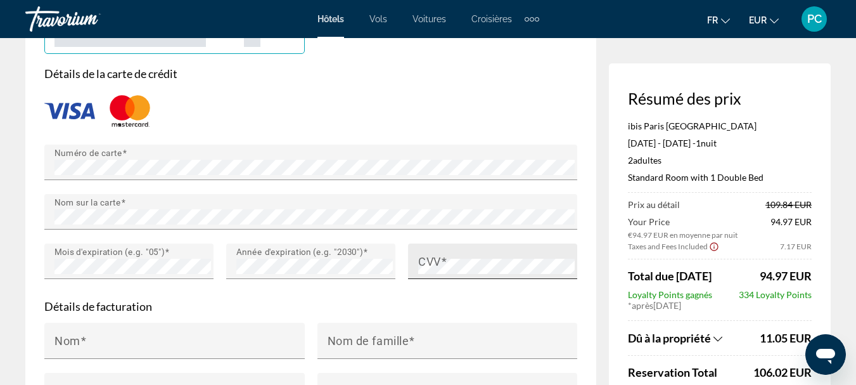
click at [425, 262] on mat-label "CVV" at bounding box center [429, 260] width 23 height 13
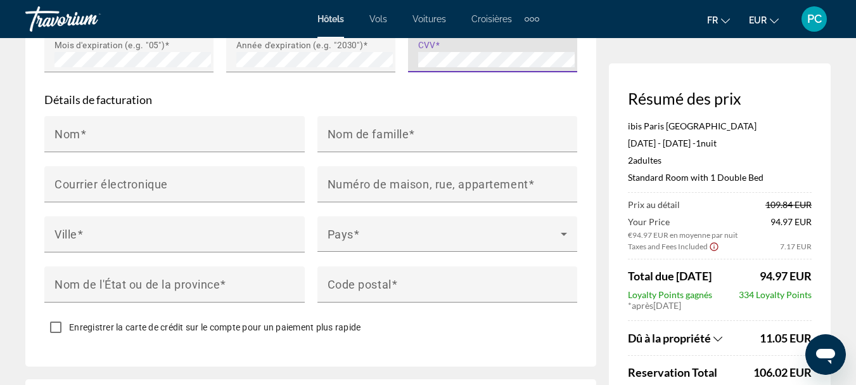
scroll to position [1268, 0]
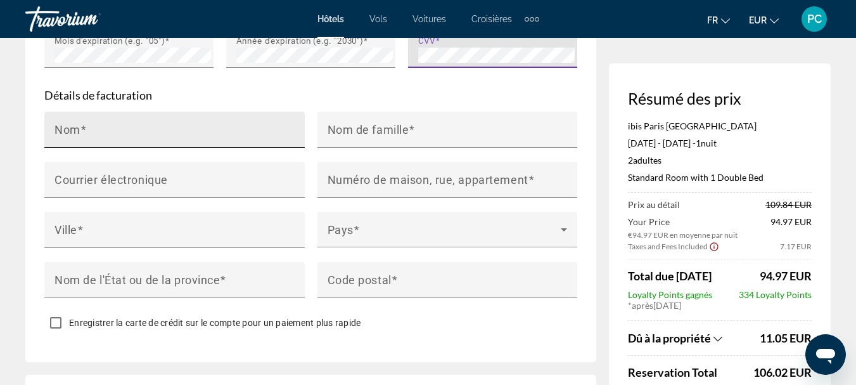
click at [143, 120] on div "Nom" at bounding box center [179, 130] width 248 height 36
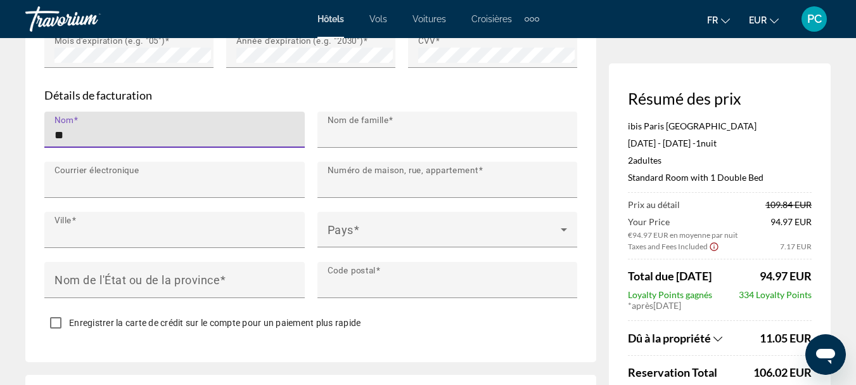
type input "********"
type input "*****"
type input "**********"
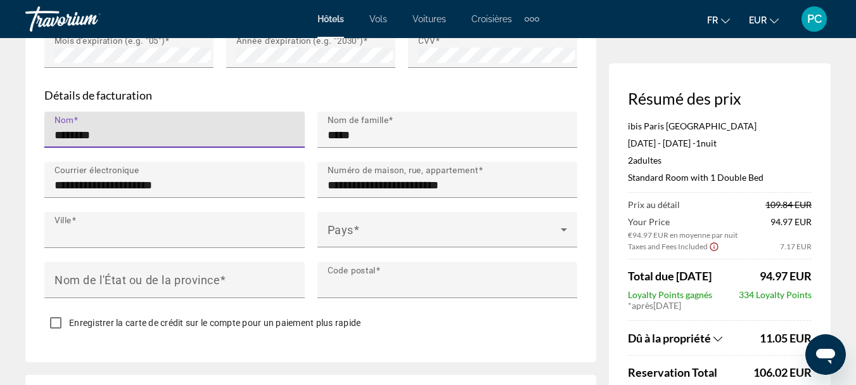
type input "**********"
type input "*****"
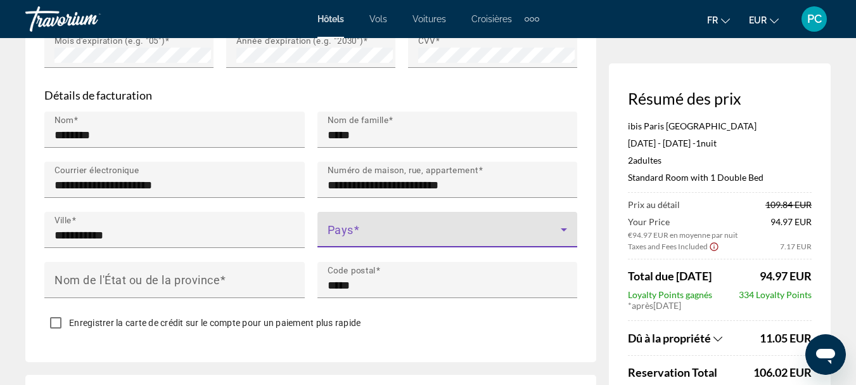
click at [565, 227] on icon "Main content" at bounding box center [564, 229] width 15 height 15
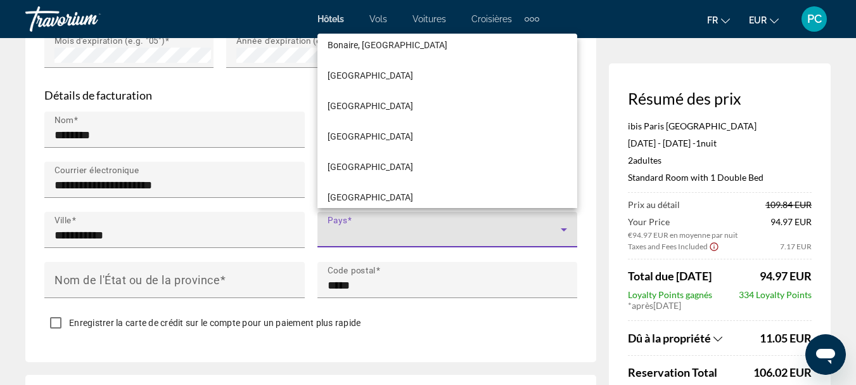
scroll to position [0, 0]
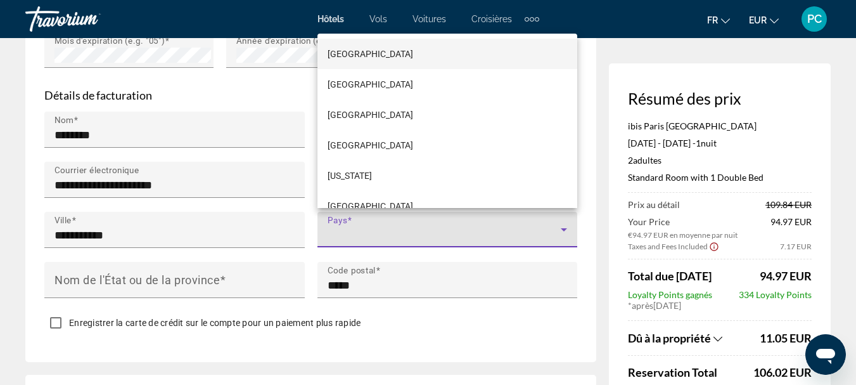
click at [358, 223] on div at bounding box center [428, 192] width 856 height 385
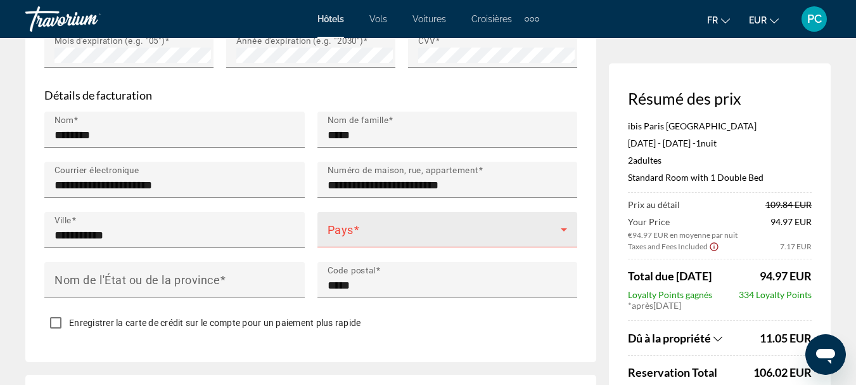
click at [468, 219] on div "Pays" at bounding box center [448, 230] width 240 height 36
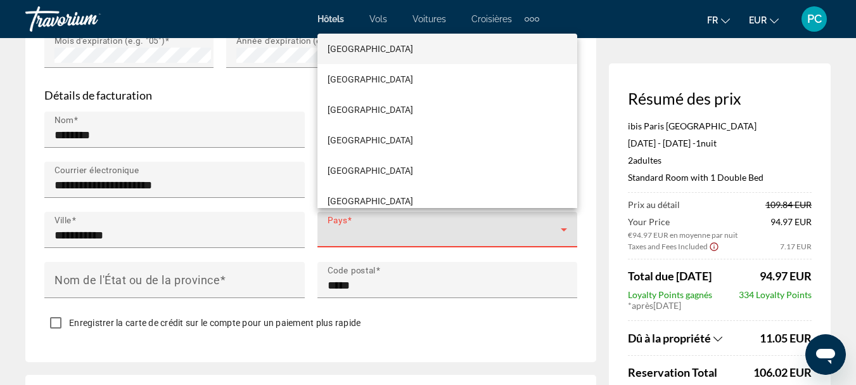
scroll to position [1839, 0]
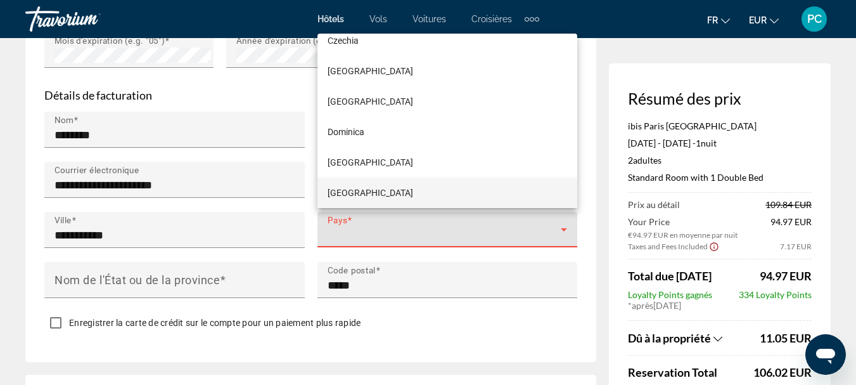
click at [468, 224] on div at bounding box center [428, 192] width 856 height 385
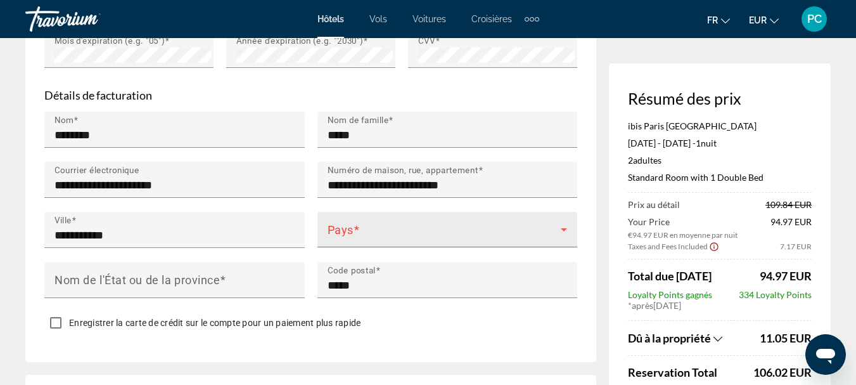
click at [439, 221] on div "Pays" at bounding box center [448, 230] width 240 height 36
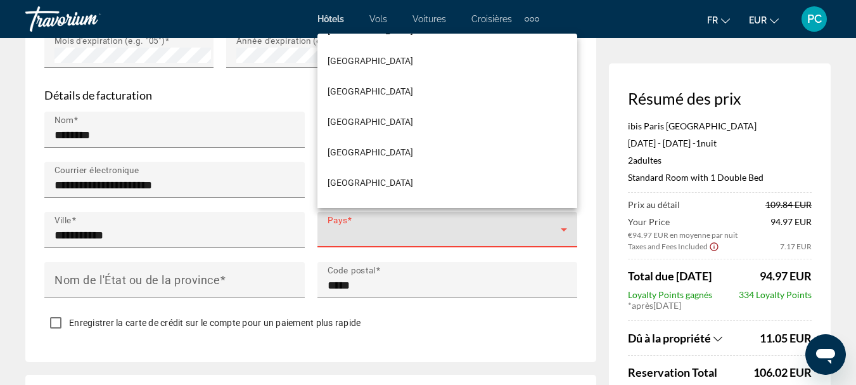
scroll to position [2240, 0]
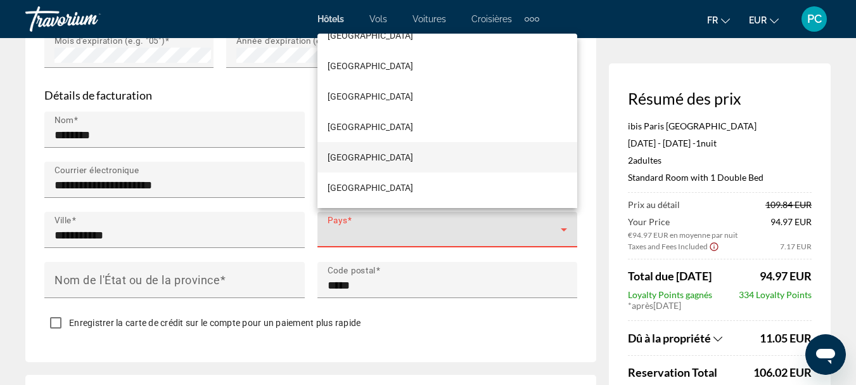
click at [340, 155] on span "[GEOGRAPHIC_DATA]" at bounding box center [371, 157] width 86 height 15
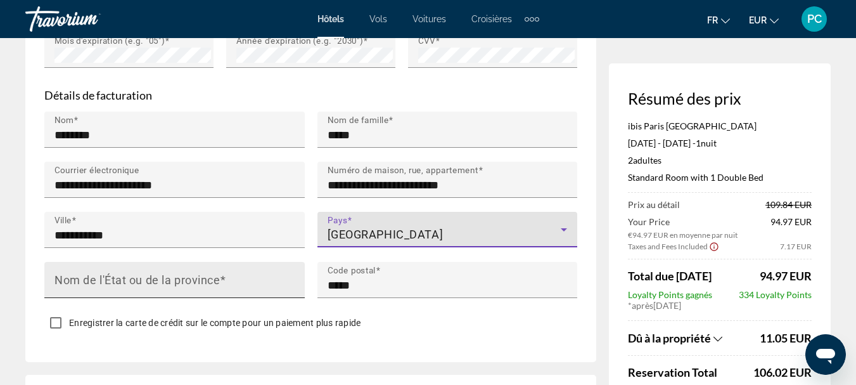
click at [122, 276] on mat-label "Nom de l'État ou de la province" at bounding box center [137, 279] width 165 height 13
click at [122, 278] on input "Nom de l'État ou de la province" at bounding box center [179, 285] width 248 height 15
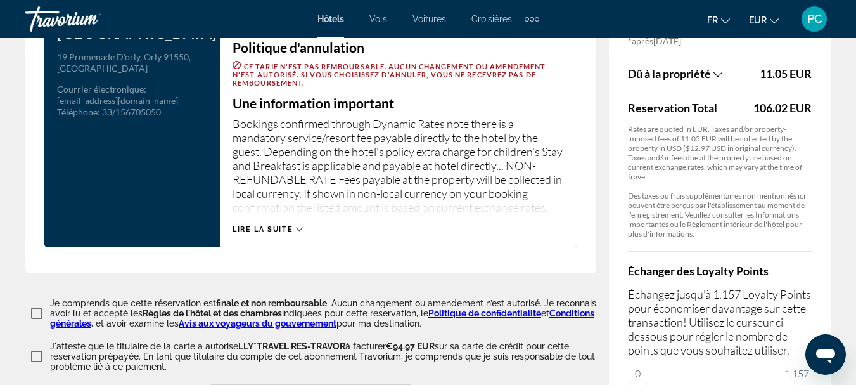
scroll to position [1925, 0]
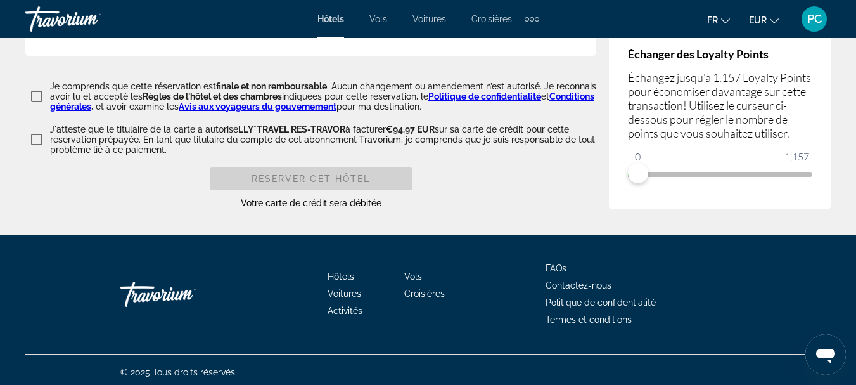
type input "**********"
drag, startPoint x: 638, startPoint y: 167, endPoint x: 818, endPoint y: 174, distance: 180.2
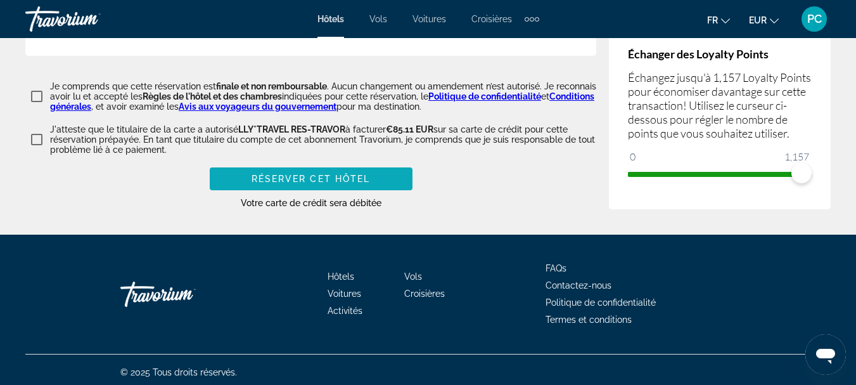
click at [266, 174] on span "Réserver cet hôtel" at bounding box center [311, 179] width 119 height 10
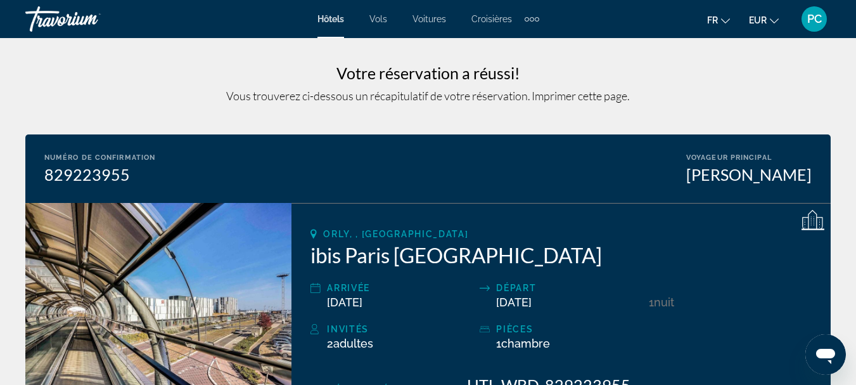
click at [562, 97] on span "Imprimer cette page ." at bounding box center [581, 96] width 98 height 14
click at [813, 17] on span "PC" at bounding box center [815, 19] width 15 height 13
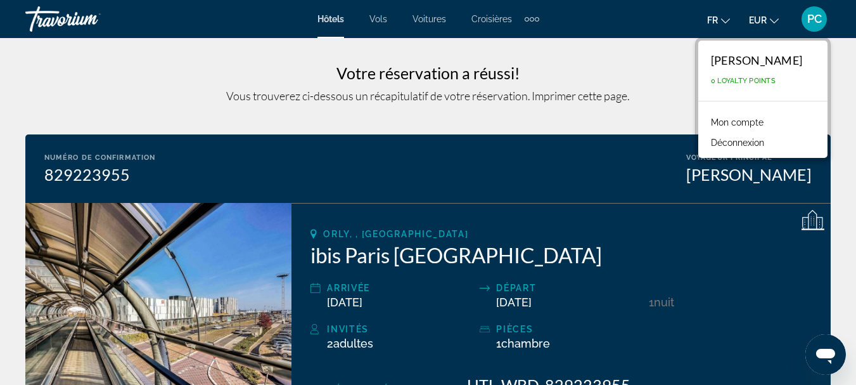
click at [733, 120] on link "Mon compte" at bounding box center [737, 122] width 65 height 16
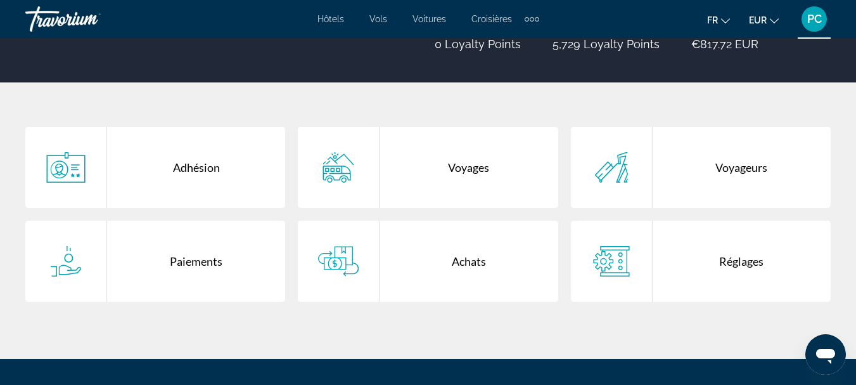
scroll to position [211, 0]
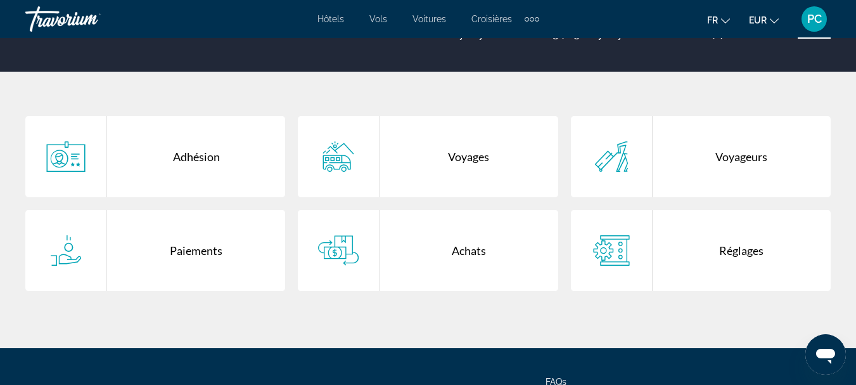
click at [445, 152] on div "Voyages" at bounding box center [469, 156] width 178 height 81
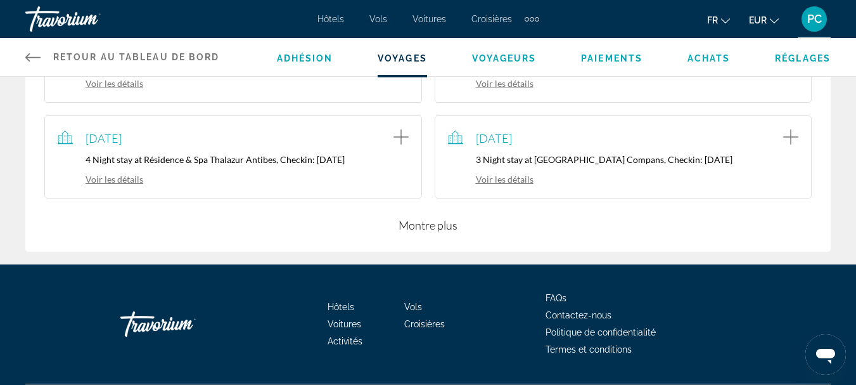
scroll to position [423, 0]
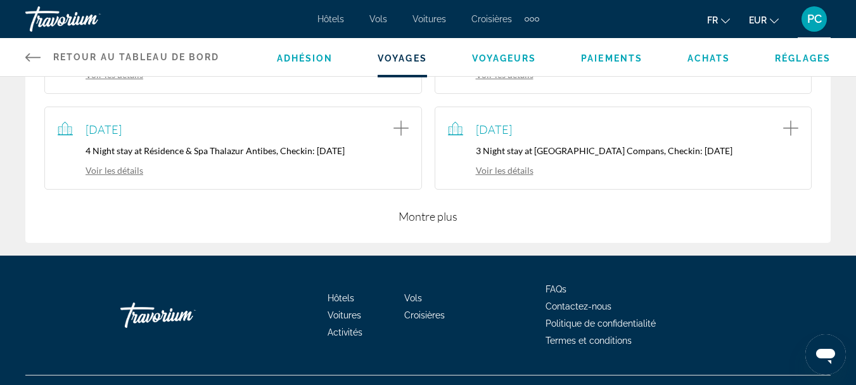
click at [432, 215] on button "Montre plus" at bounding box center [428, 216] width 59 height 15
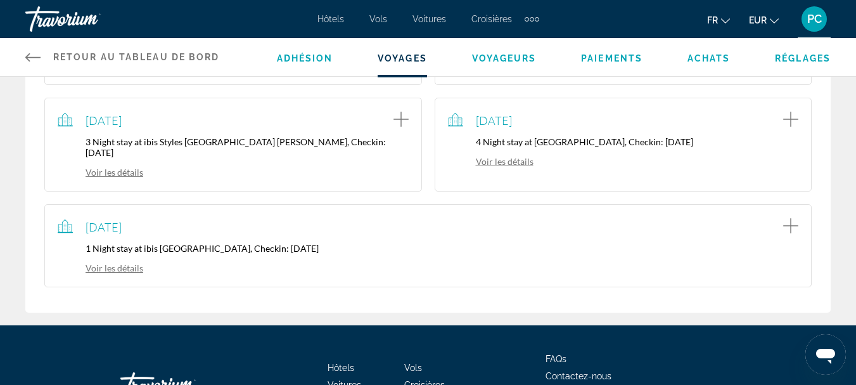
scroll to position [634, 0]
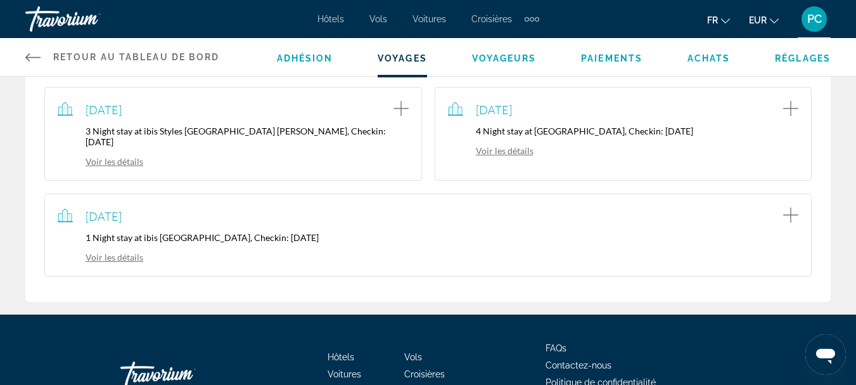
click at [121, 252] on link "Voir les détails" at bounding box center [101, 257] width 86 height 11
